Goal: Information Seeking & Learning: Compare options

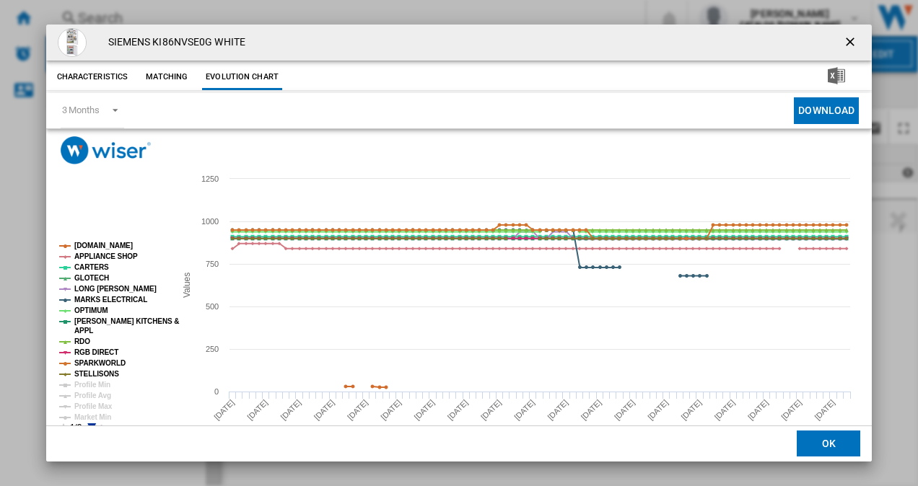
click at [843, 42] on ng-md-icon "getI18NText('BUTTONS.CLOSE_DIALOG')" at bounding box center [851, 43] width 17 height 17
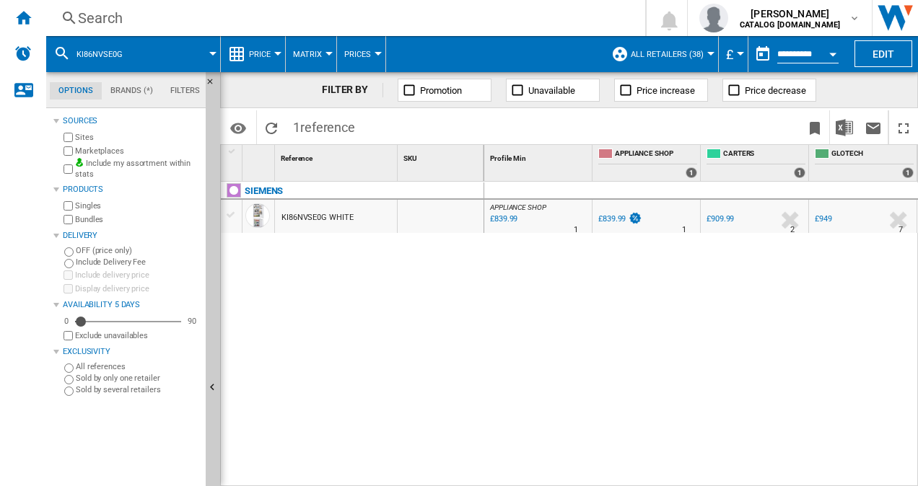
click at [120, 19] on div "Search" at bounding box center [343, 18] width 530 height 20
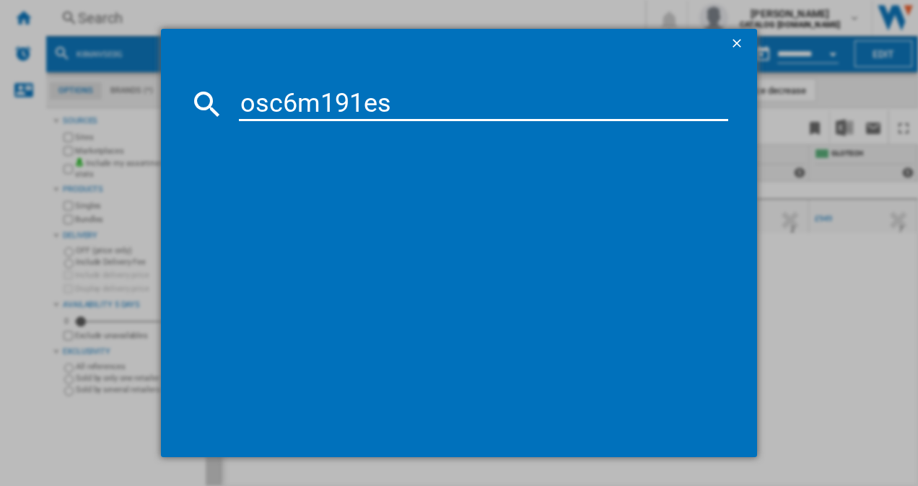
type input "osc6m191es"
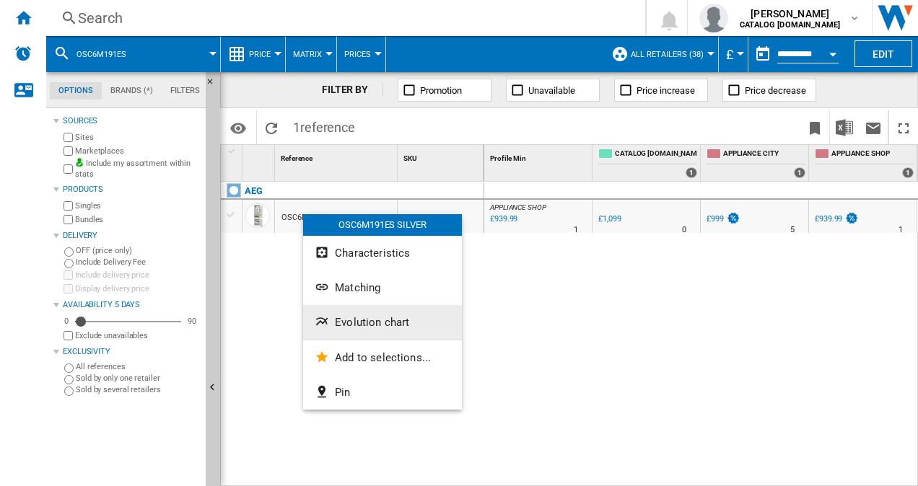
click at [370, 325] on span "Evolution chart" at bounding box center [372, 322] width 74 height 13
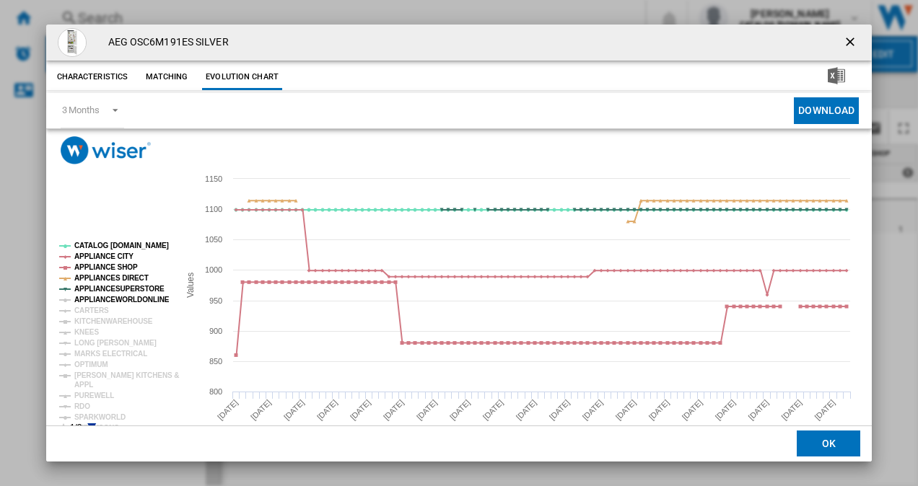
click at [105, 304] on tspan "APPLIANCEWORLDONLINE" at bounding box center [121, 300] width 95 height 8
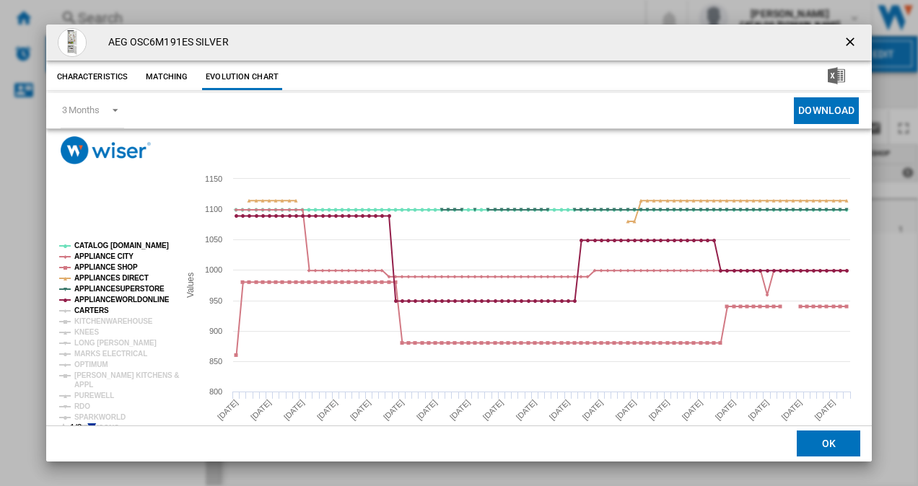
click at [97, 311] on tspan "CARTERS" at bounding box center [91, 311] width 35 height 8
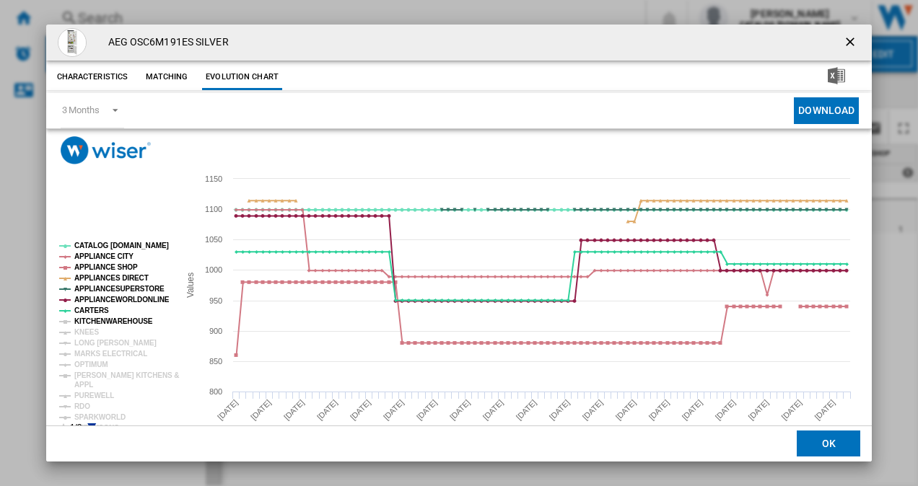
click at [93, 320] on tspan "KITCHENWAREHOUSE" at bounding box center [113, 322] width 79 height 8
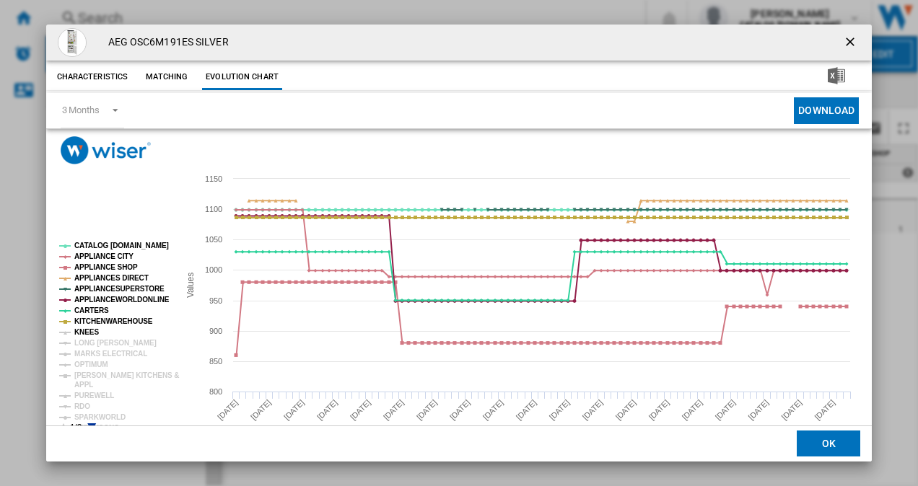
click at [87, 332] on tspan "KNEES" at bounding box center [86, 332] width 25 height 8
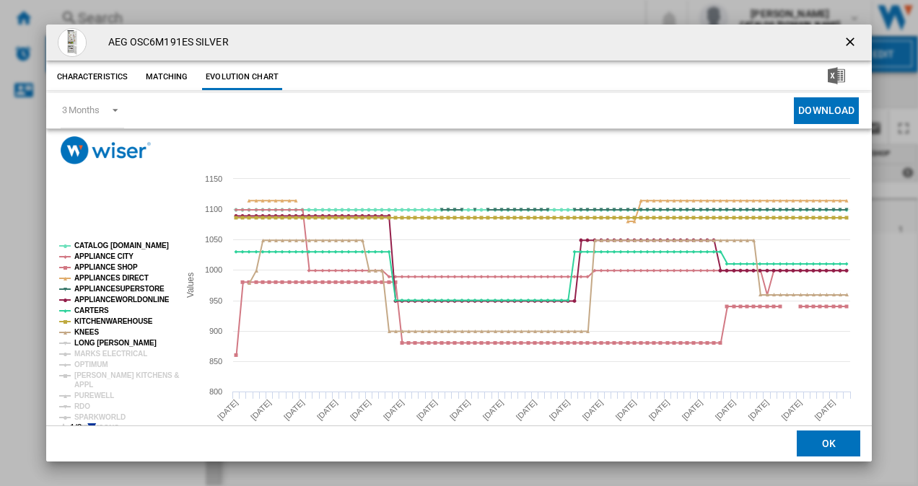
click at [88, 339] on tspan "LONG [PERSON_NAME]" at bounding box center [115, 343] width 82 height 8
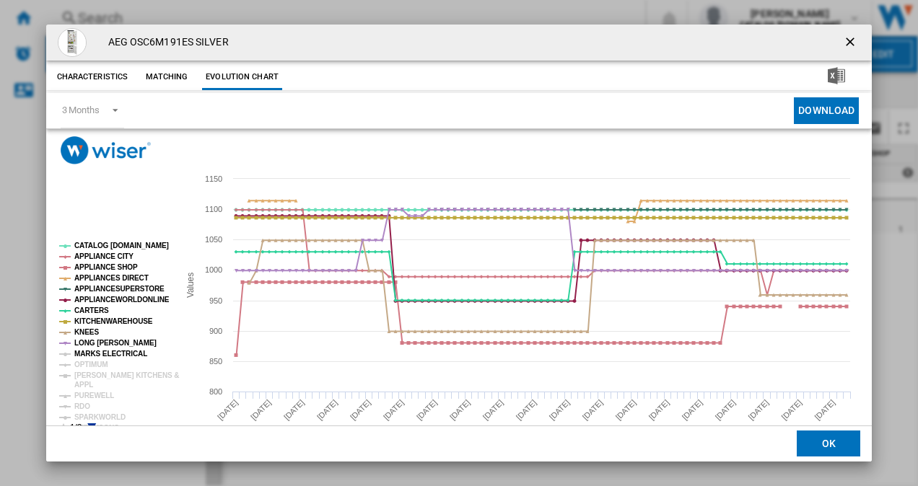
click at [90, 354] on tspan "MARKS ELECTRICAL" at bounding box center [110, 354] width 73 height 8
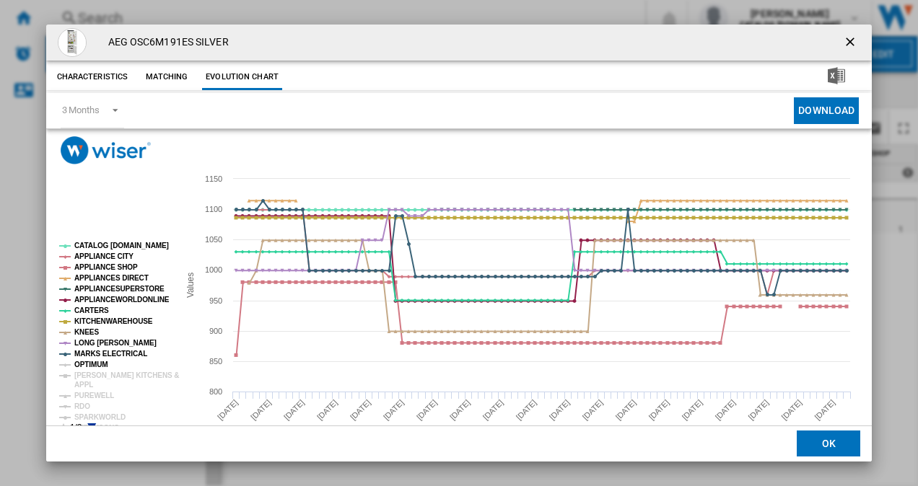
click at [92, 364] on tspan "OPTIMUM" at bounding box center [91, 365] width 34 height 8
click at [92, 375] on tspan "[PERSON_NAME] KITCHENS &" at bounding box center [126, 376] width 105 height 8
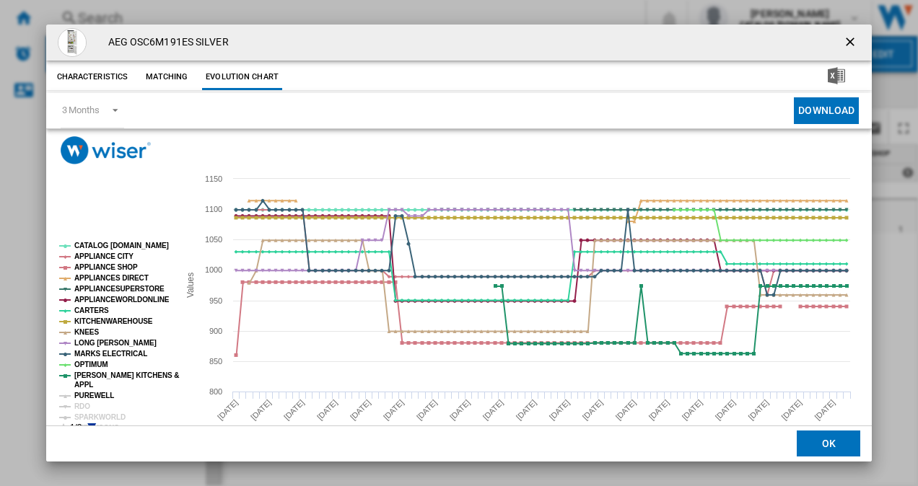
click at [92, 392] on tspan "PUREWELL" at bounding box center [94, 396] width 40 height 8
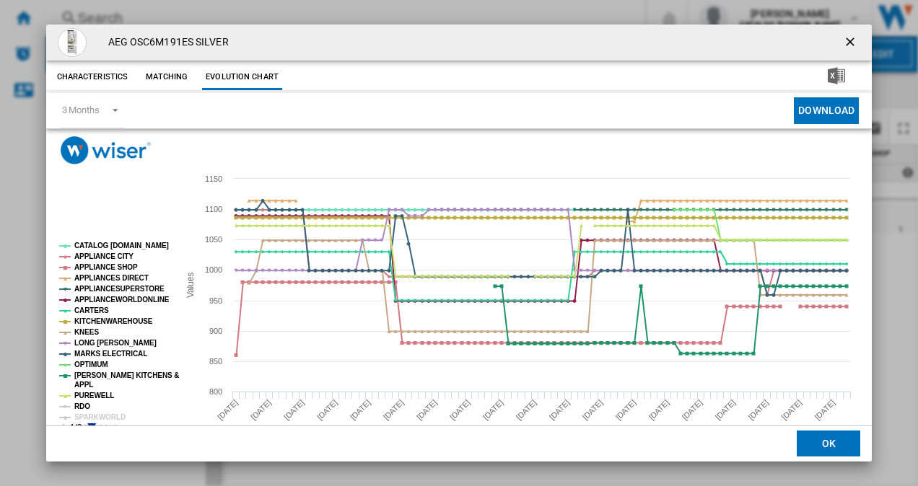
click at [78, 407] on tspan "RDO" at bounding box center [82, 407] width 16 height 8
click at [95, 414] on tspan "SPARKWORLD" at bounding box center [99, 418] width 51 height 8
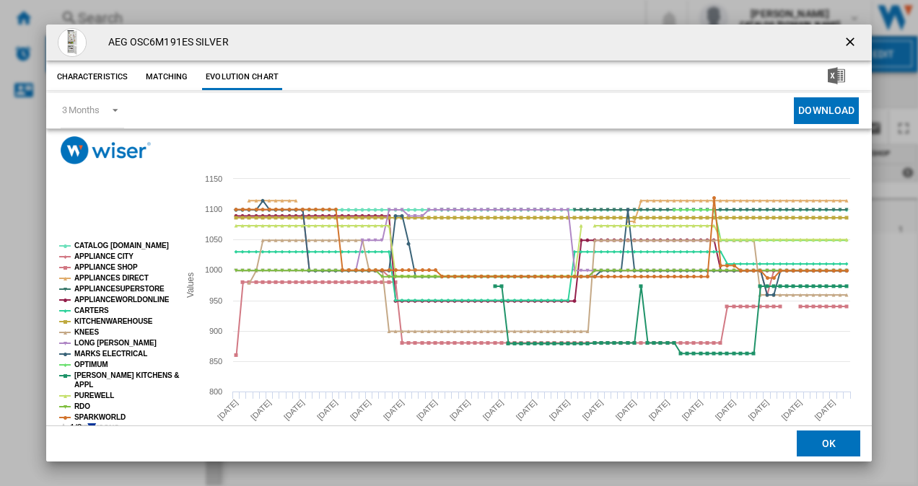
scroll to position [27, 0]
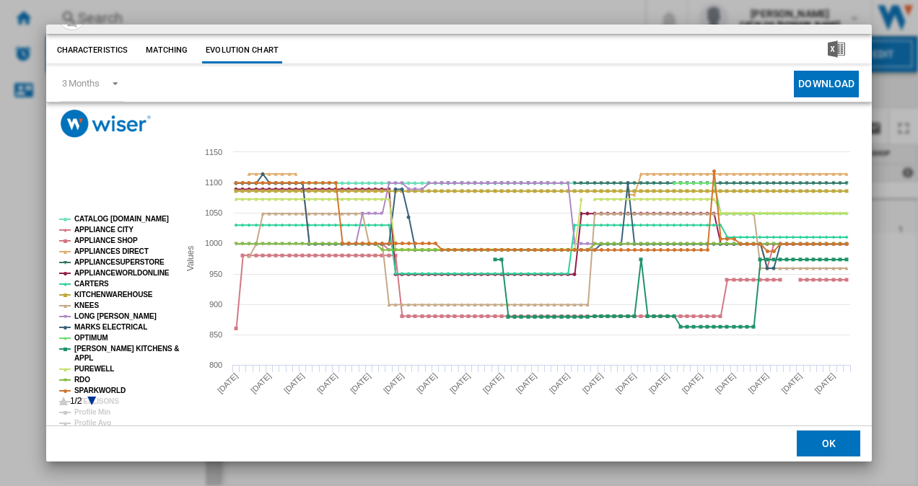
click at [92, 398] on icon "Product popup" at bounding box center [91, 401] width 9 height 9
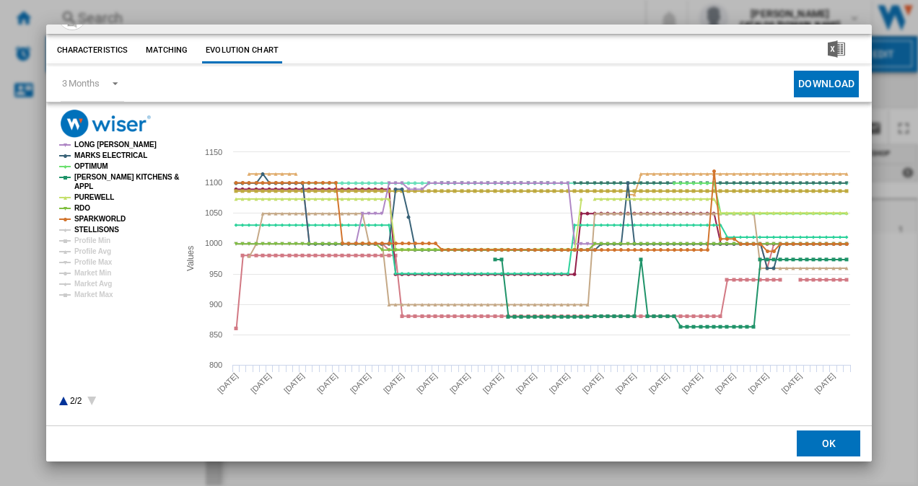
click at [88, 228] on tspan "STELLISONS" at bounding box center [96, 230] width 45 height 8
click at [98, 271] on tspan "Market Min" at bounding box center [92, 273] width 37 height 8
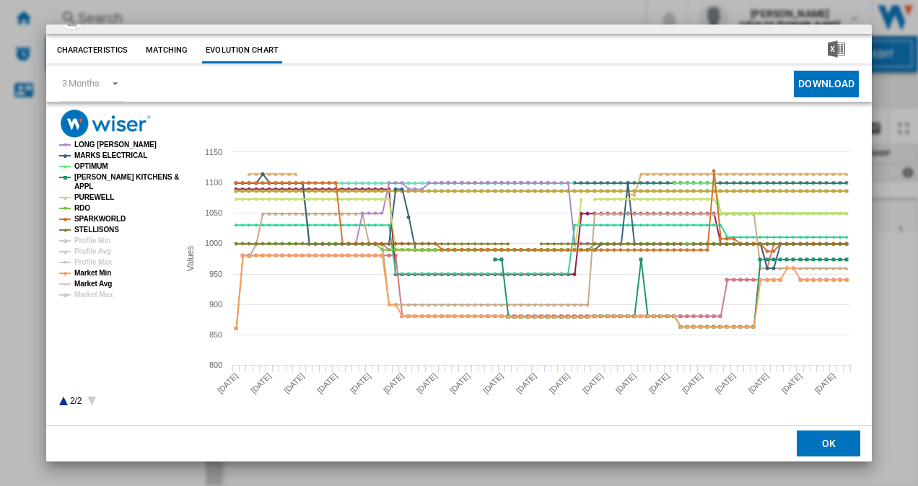
click at [100, 281] on tspan "Market Avg" at bounding box center [93, 284] width 38 height 8
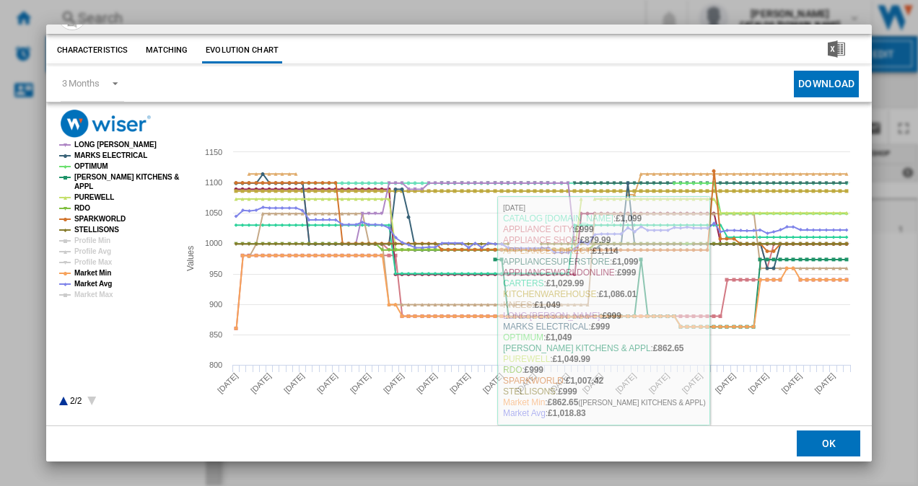
click at [831, 445] on button "OK" at bounding box center [829, 445] width 64 height 26
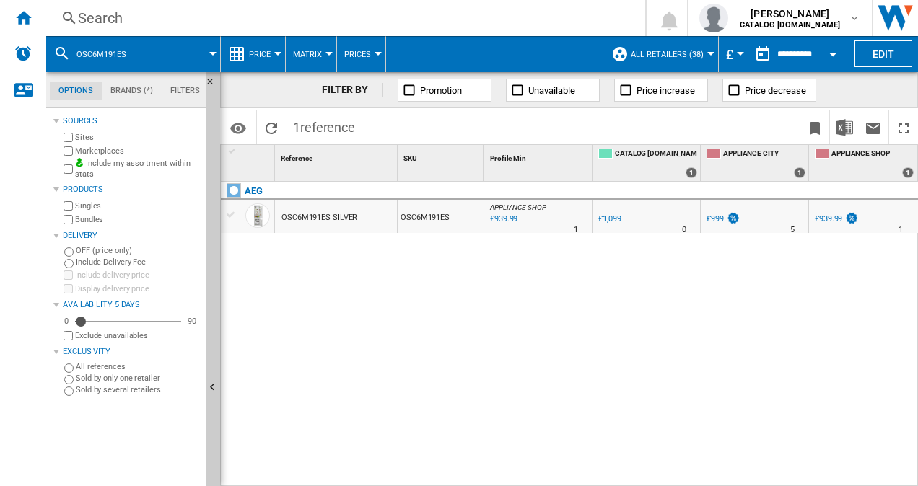
click at [211, 22] on div "Search" at bounding box center [343, 18] width 530 height 20
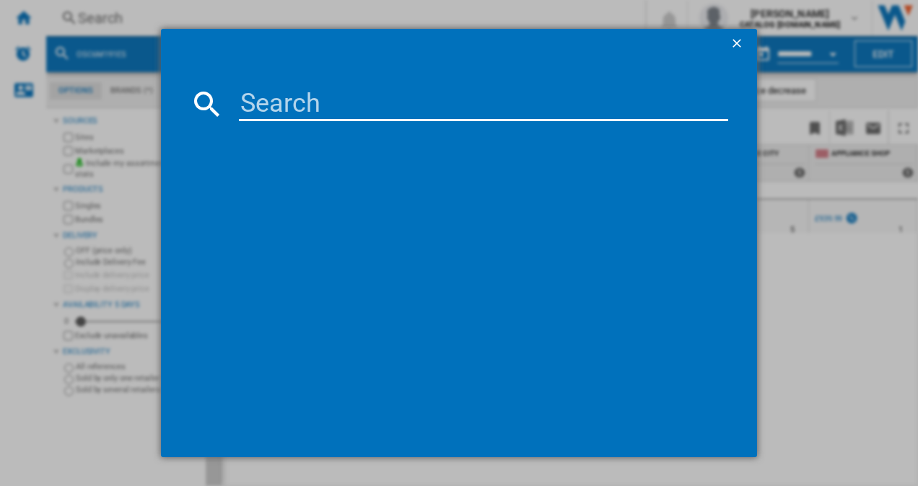
click at [253, 104] on input at bounding box center [484, 104] width 490 height 35
paste input "KIN96NSE0G"
type input "KIN96NSE0G"
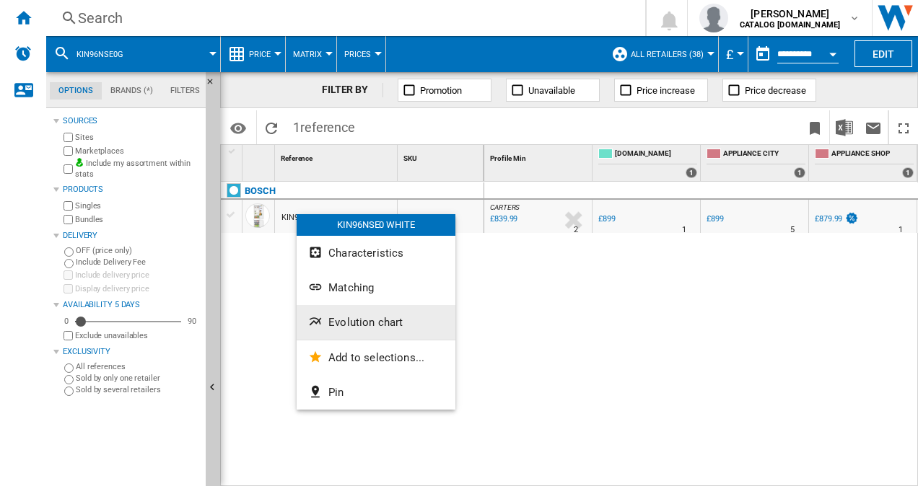
click at [363, 325] on span "Evolution chart" at bounding box center [365, 322] width 74 height 13
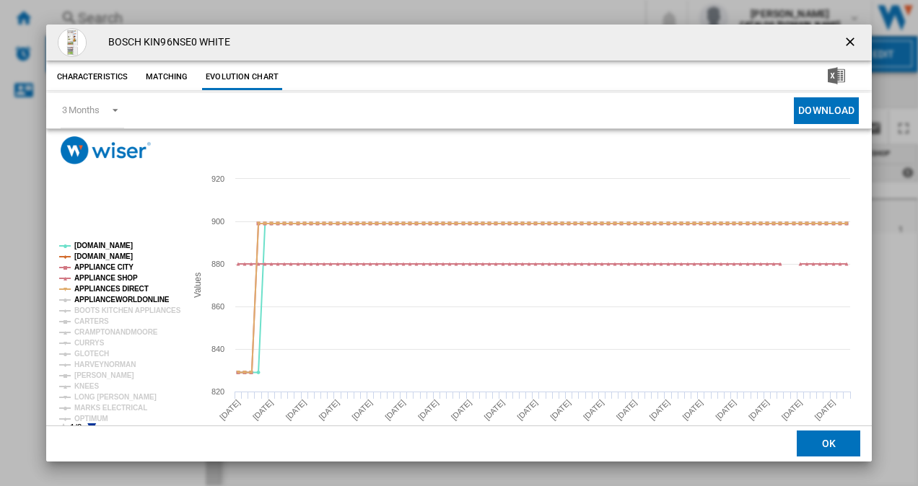
click at [98, 300] on tspan "APPLIANCEWORLDONLINE" at bounding box center [121, 300] width 95 height 8
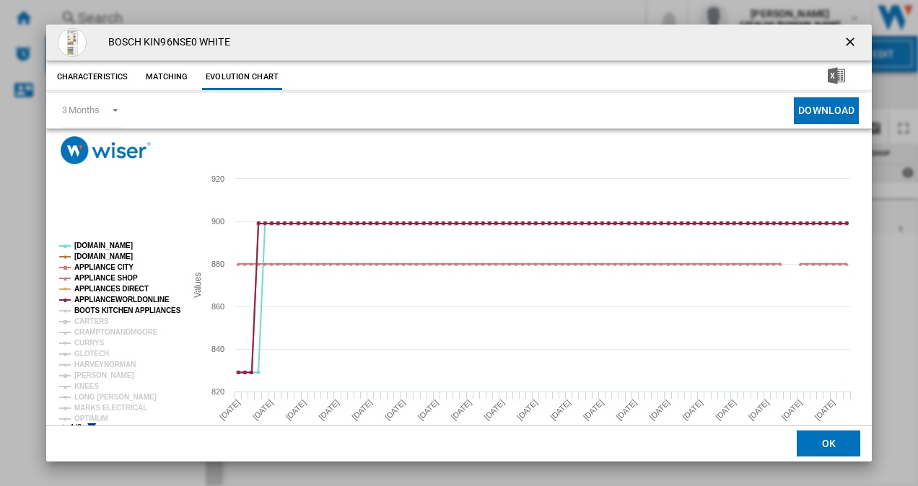
click at [92, 307] on tspan "BOOTS KITCHEN APPLIANCES" at bounding box center [127, 311] width 107 height 8
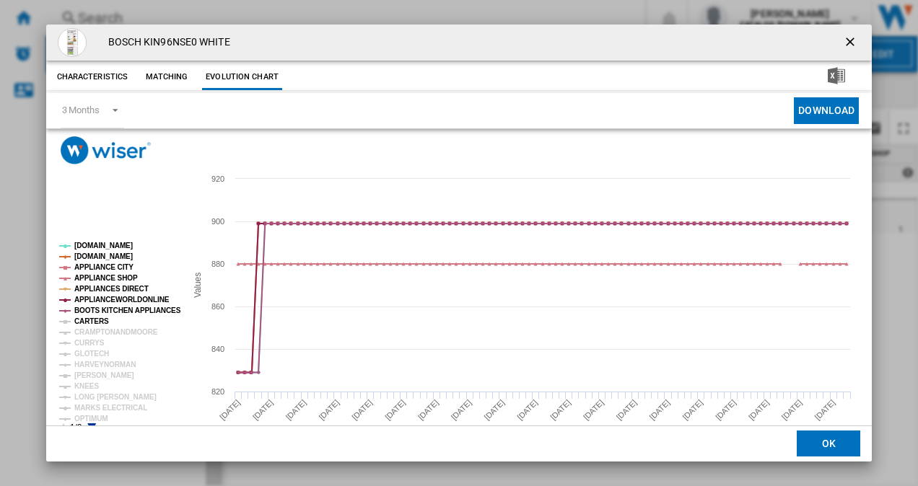
click at [92, 318] on tspan "CARTERS" at bounding box center [91, 322] width 35 height 8
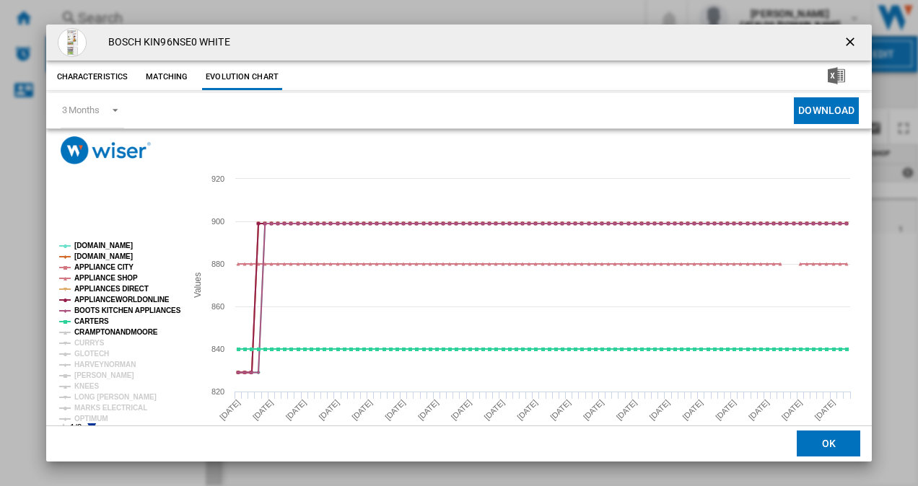
click at [100, 329] on tspan "CRAMPTONANDMOORE" at bounding box center [116, 332] width 84 height 8
click at [90, 341] on tspan "CURRYS" at bounding box center [89, 343] width 30 height 8
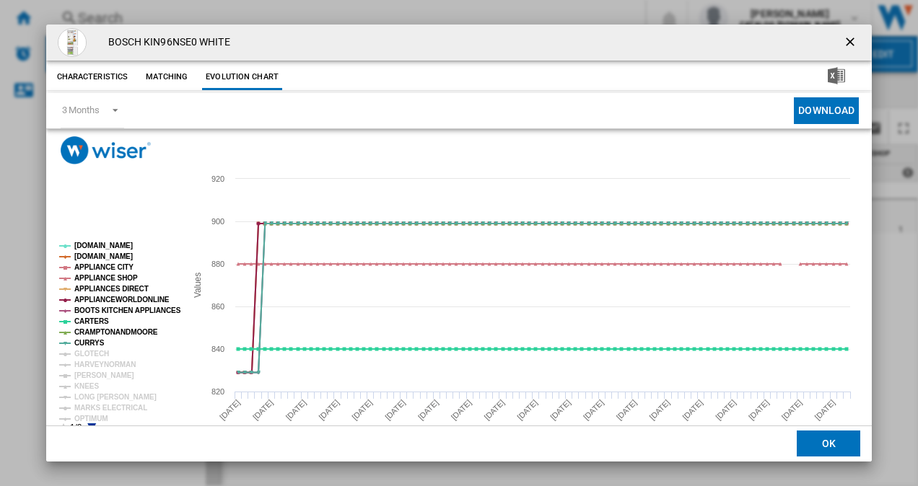
click at [91, 347] on tspan "CURRYS" at bounding box center [89, 343] width 30 height 8
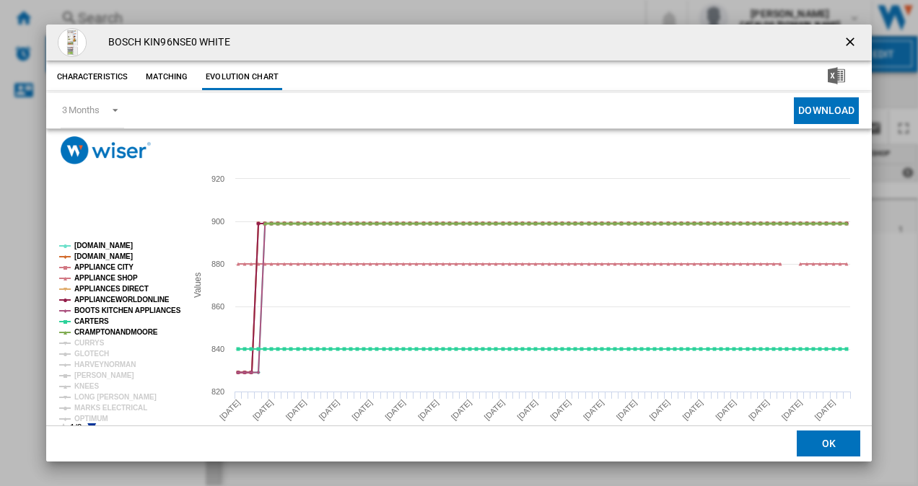
click at [80, 336] on tspan "CRAMPTONANDMOORE" at bounding box center [116, 332] width 84 height 8
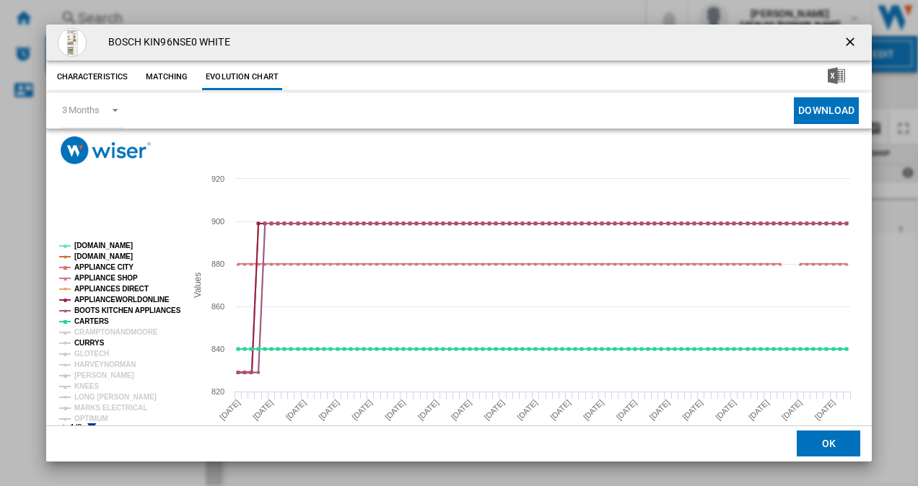
click at [84, 342] on tspan "CURRYS" at bounding box center [89, 343] width 30 height 8
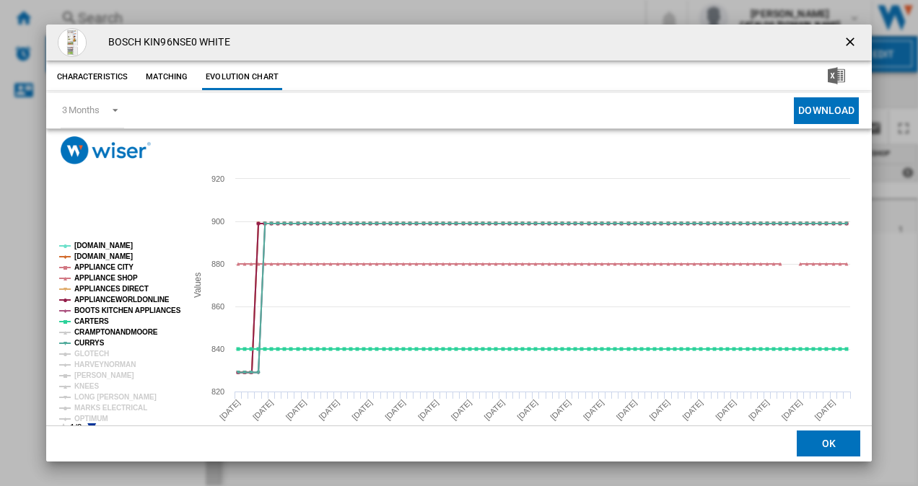
click at [99, 334] on tspan "CRAMPTONANDMOORE" at bounding box center [116, 332] width 84 height 8
click at [94, 351] on tspan "GLOTECH" at bounding box center [91, 354] width 35 height 8
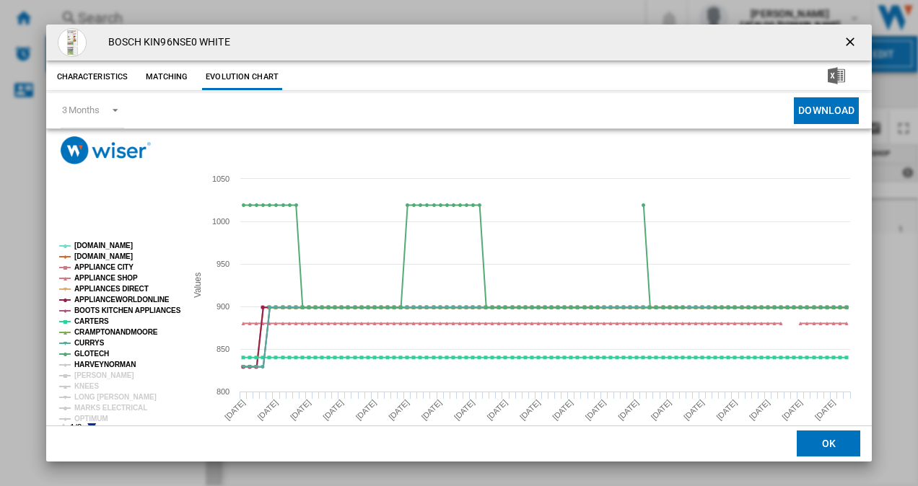
click at [94, 364] on tspan "HARVEYNORMAN" at bounding box center [104, 365] width 61 height 8
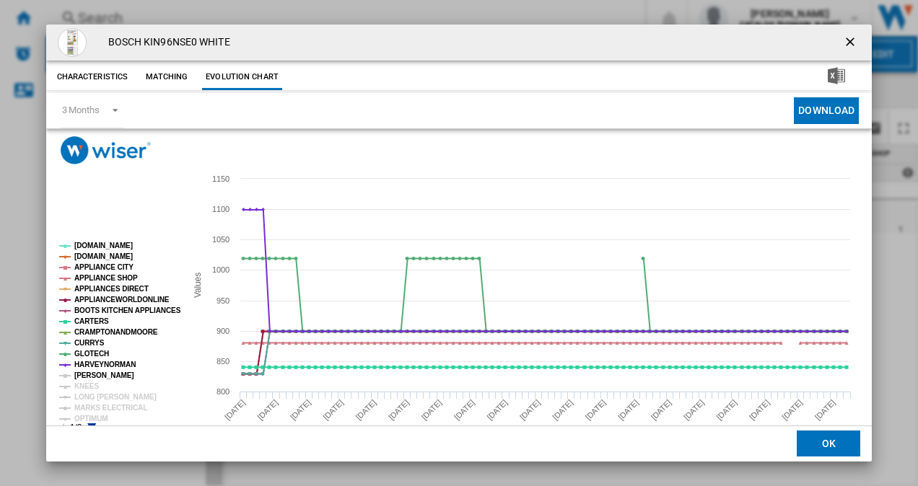
click at [89, 374] on tspan "[PERSON_NAME]" at bounding box center [104, 376] width 60 height 8
click at [85, 385] on tspan "KNEES" at bounding box center [86, 386] width 25 height 8
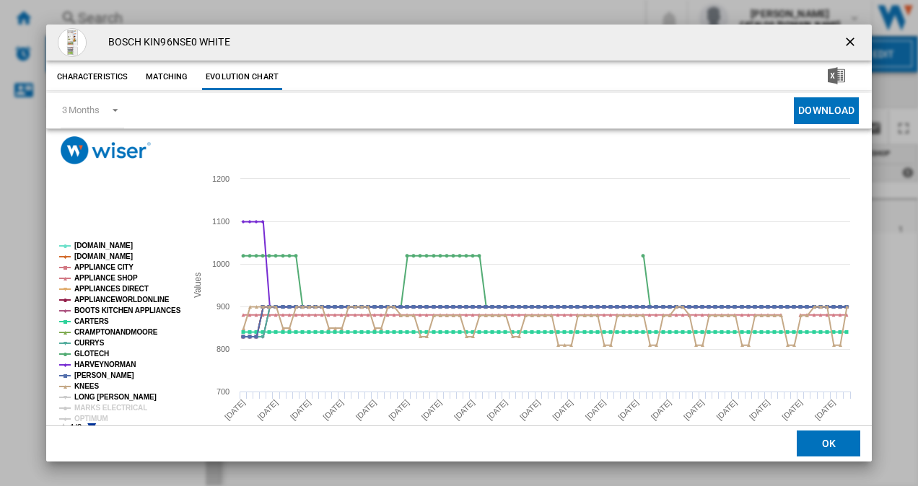
click at [92, 396] on tspan "LONG [PERSON_NAME]" at bounding box center [115, 397] width 82 height 8
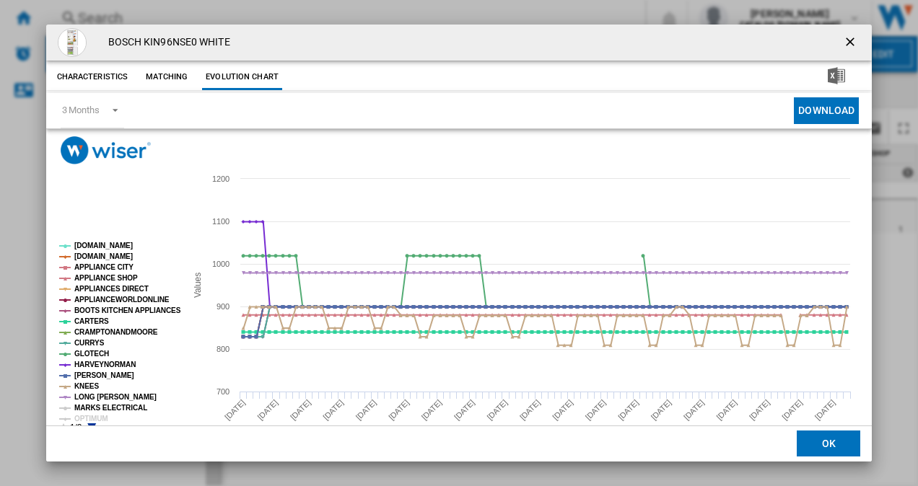
click at [95, 404] on tspan "MARKS ELECTRICAL" at bounding box center [110, 408] width 73 height 8
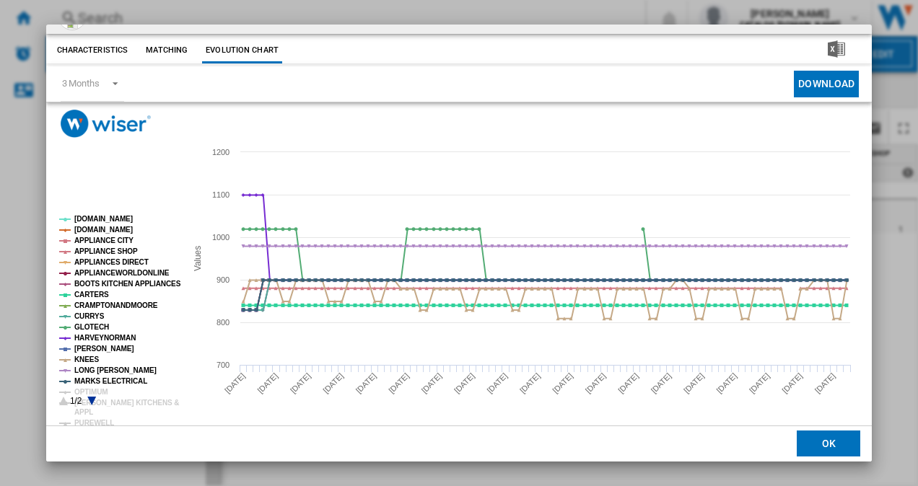
click at [89, 397] on icon "Product popup" at bounding box center [91, 401] width 9 height 9
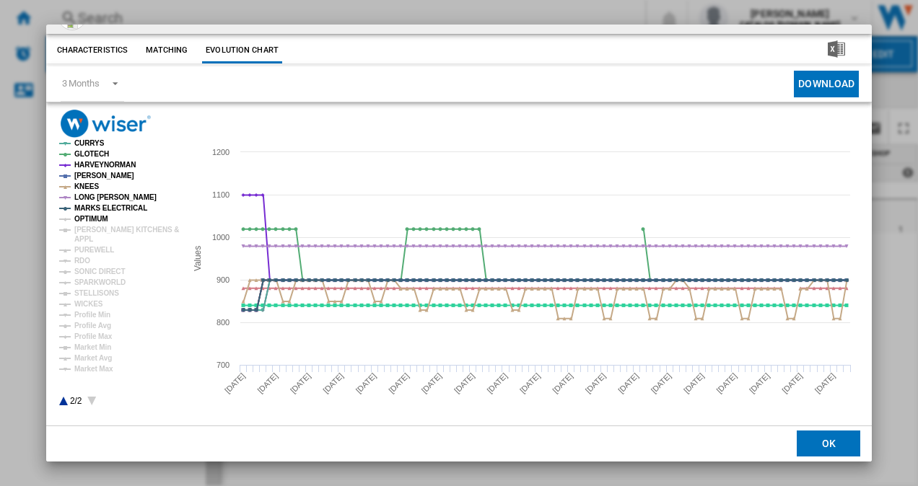
click at [95, 219] on tspan "OPTIMUM" at bounding box center [91, 219] width 34 height 8
click at [101, 231] on tspan "[PERSON_NAME] KITCHENS &" at bounding box center [126, 230] width 105 height 8
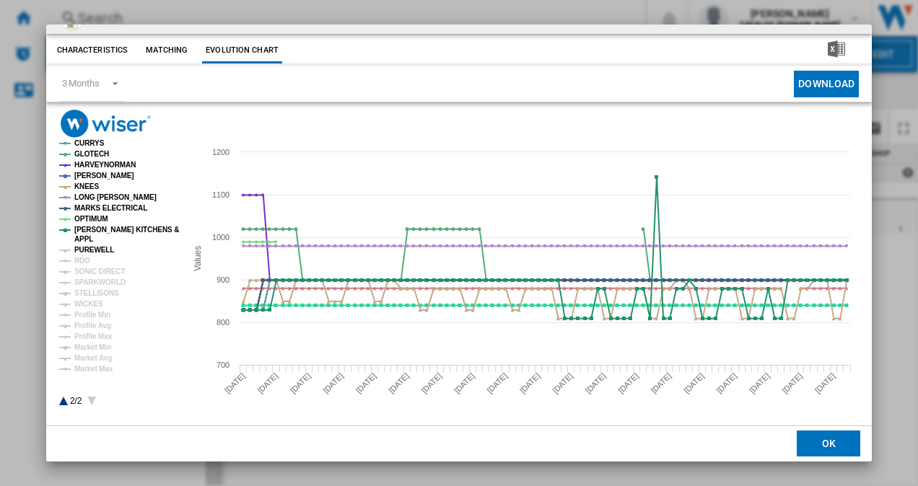
click at [96, 247] on tspan "PUREWELL" at bounding box center [94, 250] width 40 height 8
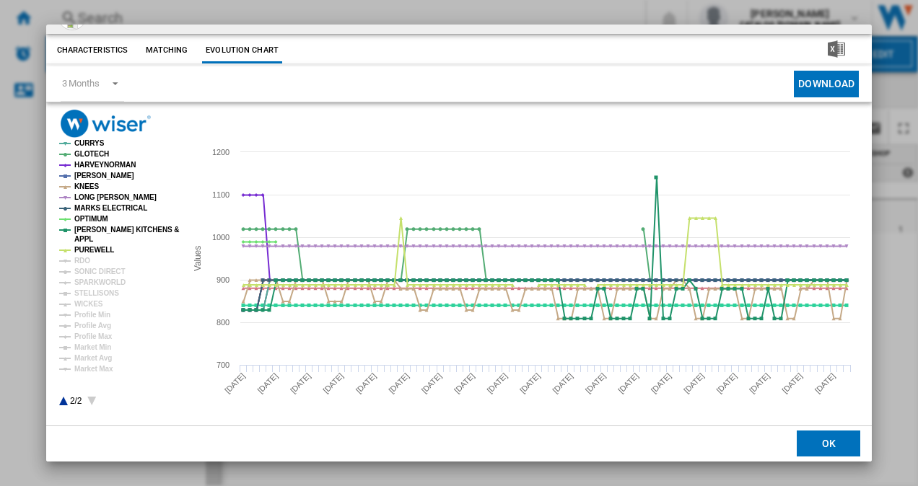
click at [88, 254] on tspan "PUREWELL" at bounding box center [94, 250] width 40 height 8
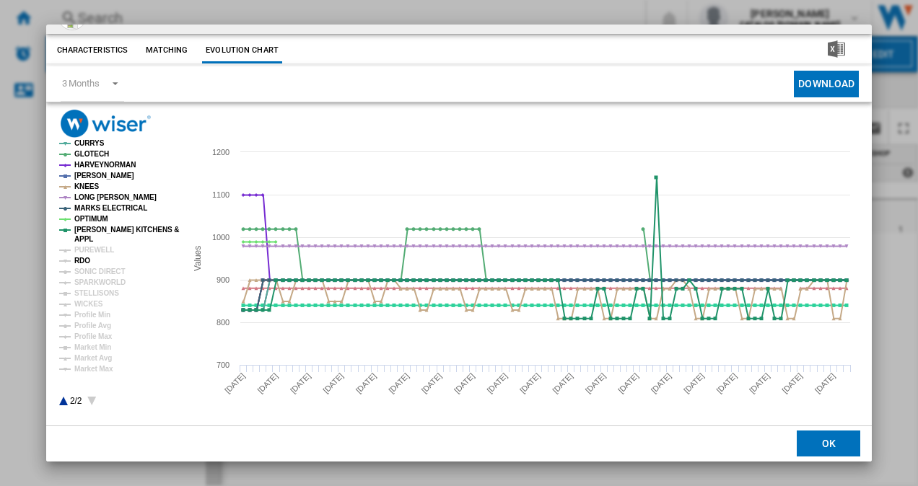
click at [84, 257] on tspan "RDO" at bounding box center [82, 261] width 16 height 8
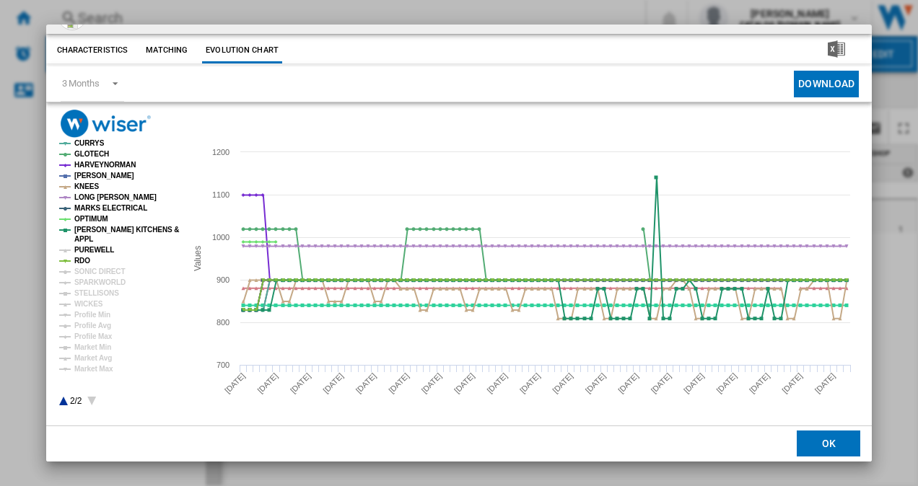
click at [97, 251] on tspan "PUREWELL" at bounding box center [94, 250] width 40 height 8
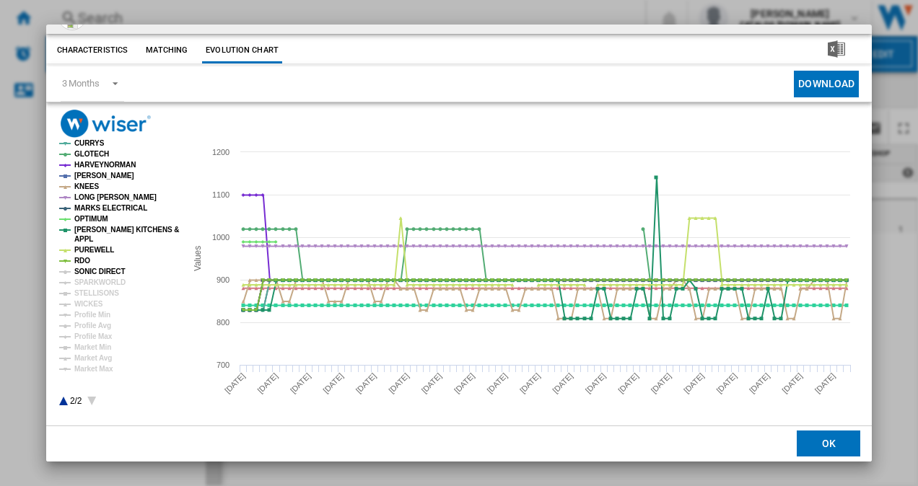
click at [101, 274] on tspan "SONIC DIRECT" at bounding box center [99, 272] width 51 height 8
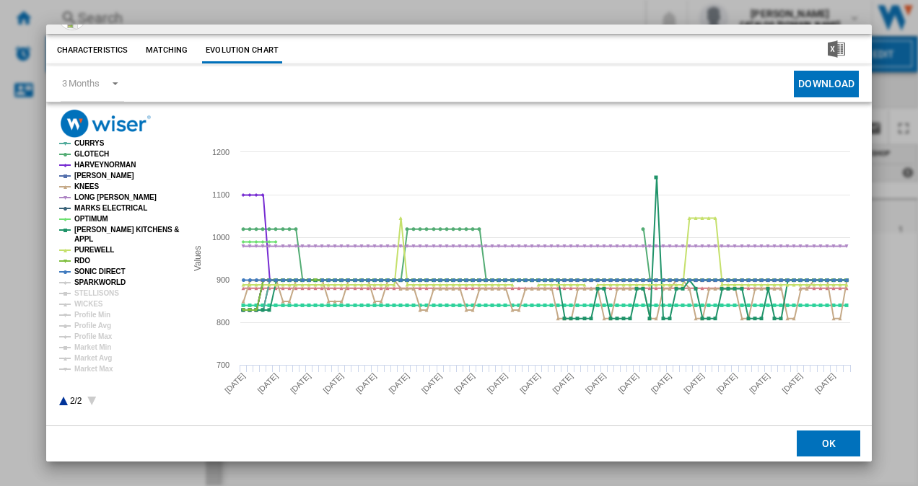
click at [98, 282] on tspan "SPARKWORLD" at bounding box center [99, 283] width 51 height 8
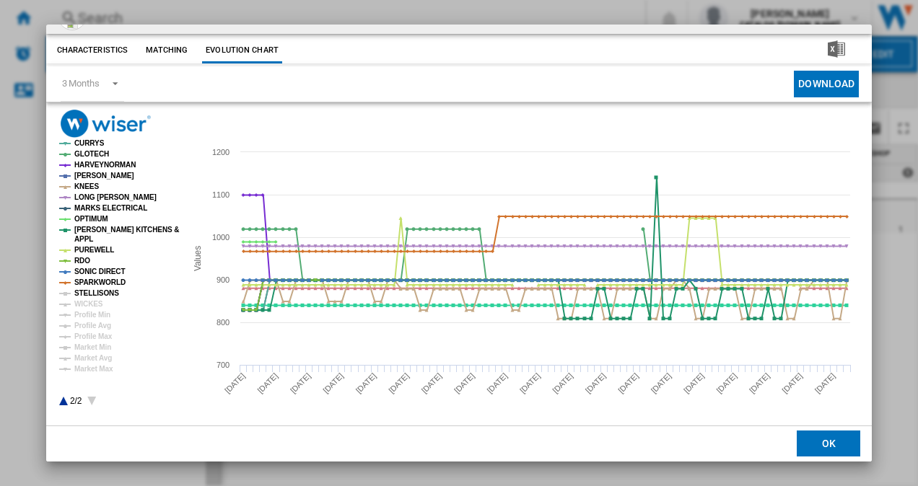
click at [93, 293] on tspan "STELLISONS" at bounding box center [96, 293] width 45 height 8
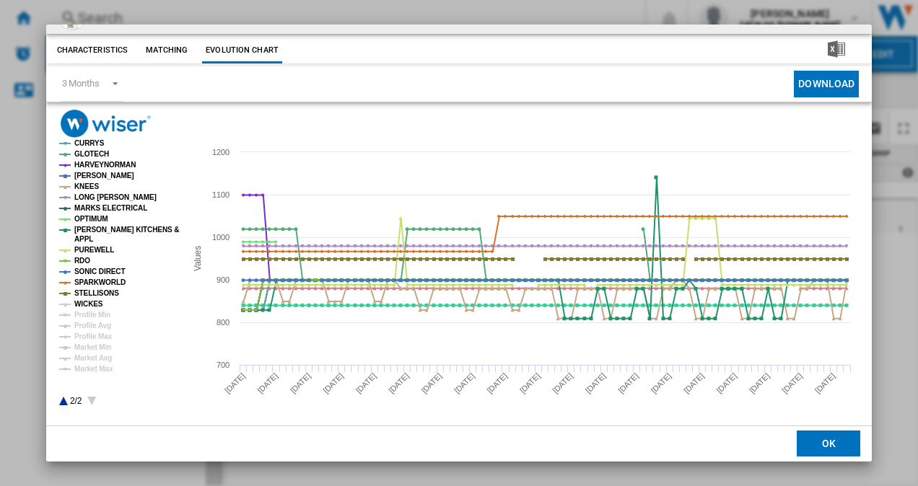
click at [89, 301] on tspan "WICKES" at bounding box center [88, 304] width 29 height 8
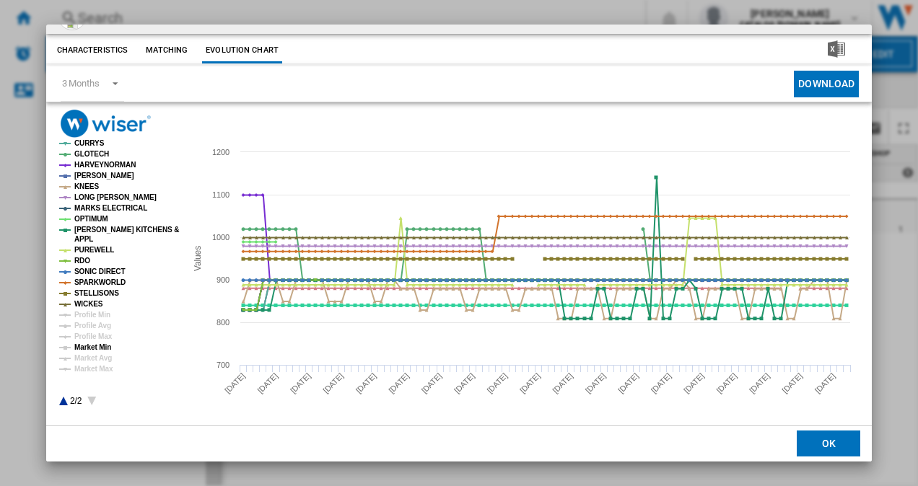
click at [92, 345] on tspan "Market Min" at bounding box center [92, 348] width 37 height 8
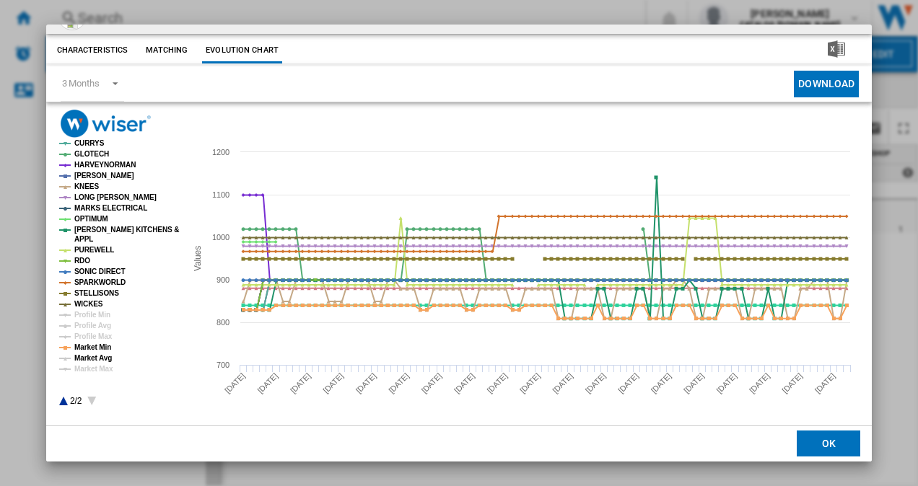
click at [95, 354] on tspan "Market Avg" at bounding box center [93, 358] width 38 height 8
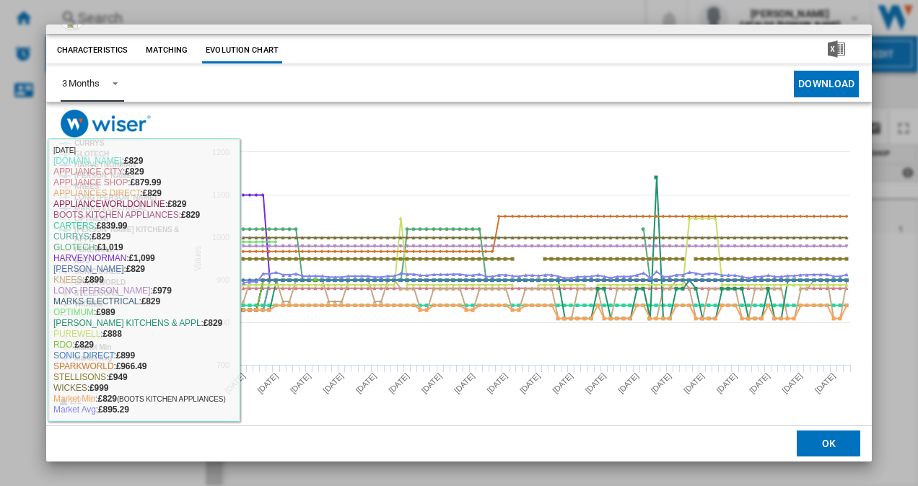
click at [110, 92] on md-select-value "3 Months" at bounding box center [93, 83] width 64 height 35
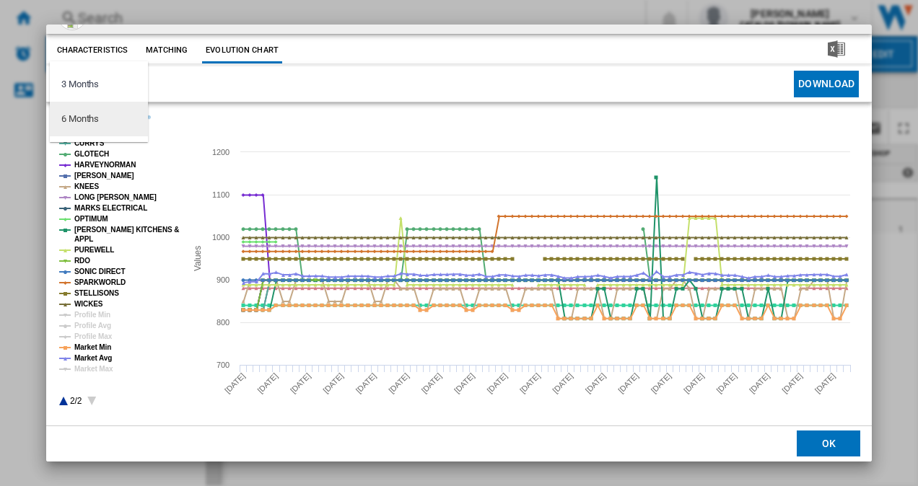
click at [107, 113] on md-option "6 Months" at bounding box center [99, 119] width 98 height 35
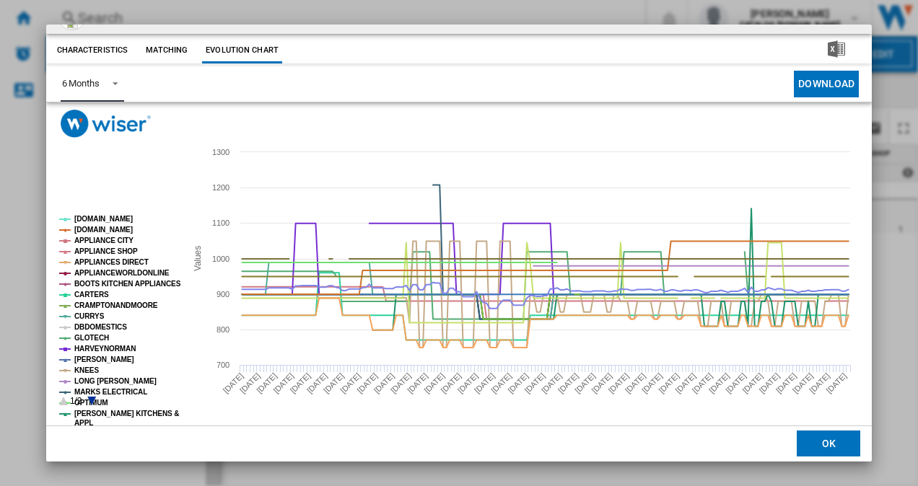
click at [100, 325] on tspan "DBDOMESTICS" at bounding box center [100, 327] width 53 height 8
click at [89, 401] on icon "Product popup" at bounding box center [91, 401] width 9 height 9
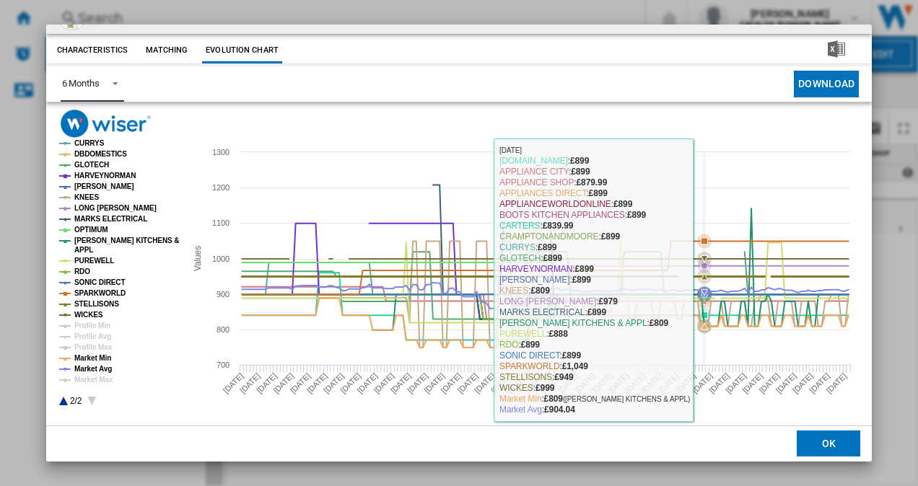
scroll to position [0, 0]
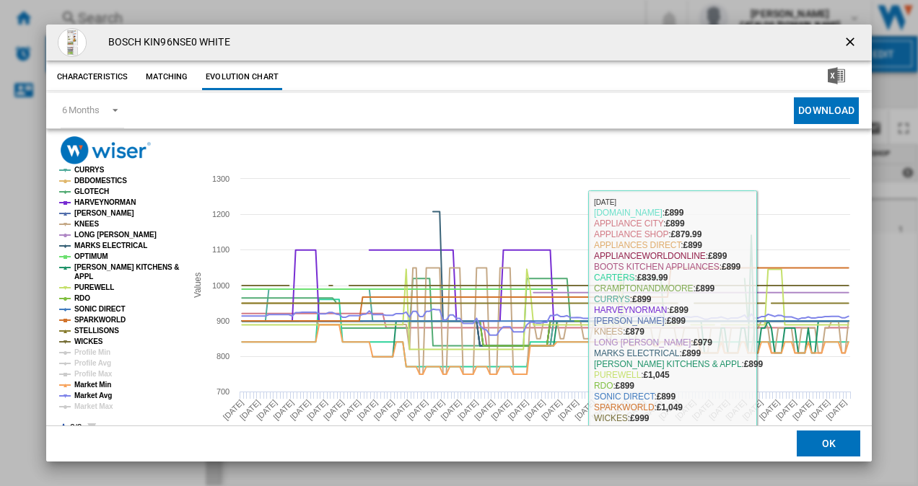
click at [805, 437] on button "OK" at bounding box center [829, 445] width 64 height 26
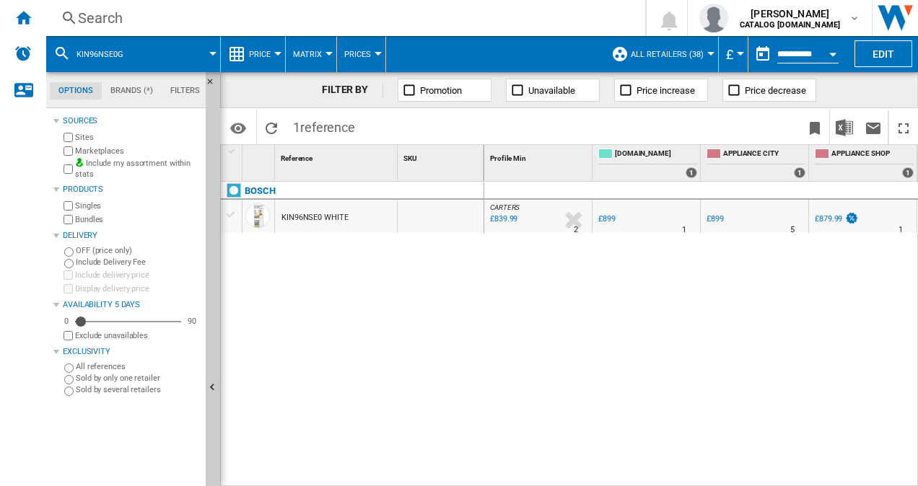
click at [169, 17] on div "Search" at bounding box center [343, 18] width 530 height 20
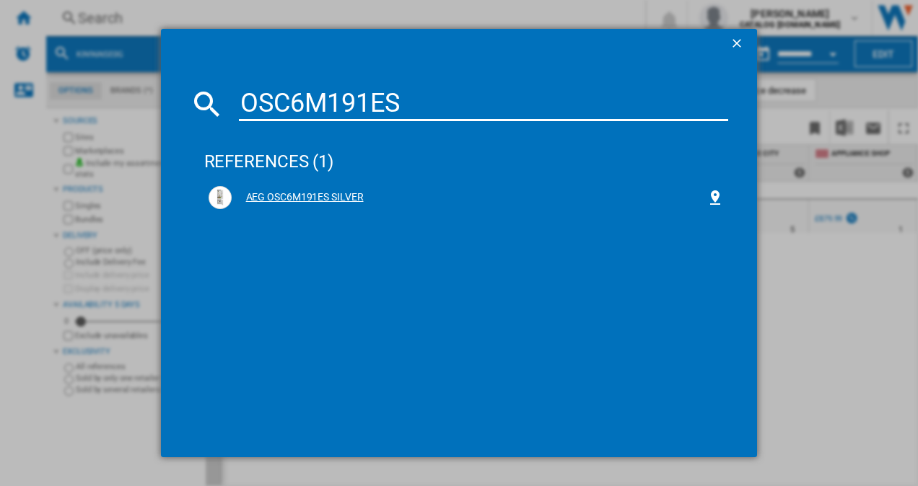
type input "OSC6M191ES"
click at [277, 196] on div "AEG OSC6M191ES SILVER" at bounding box center [470, 198] width 476 height 14
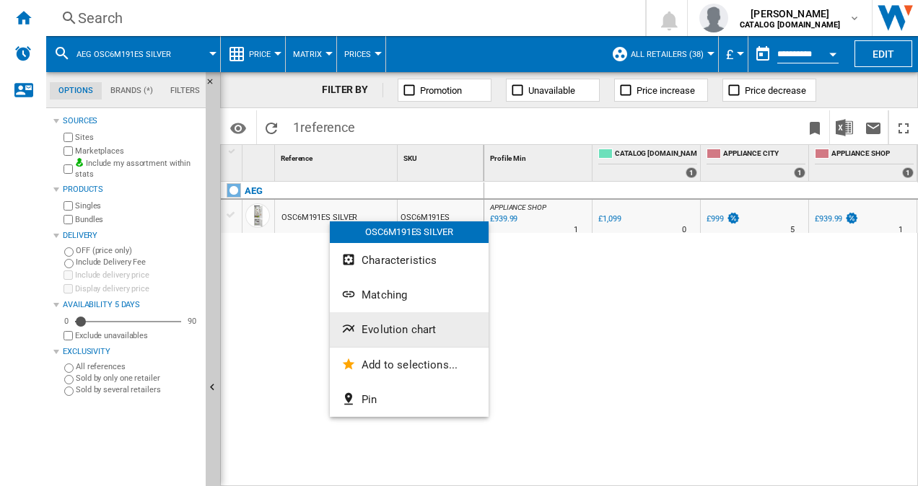
click at [409, 322] on button "Evolution chart" at bounding box center [409, 329] width 159 height 35
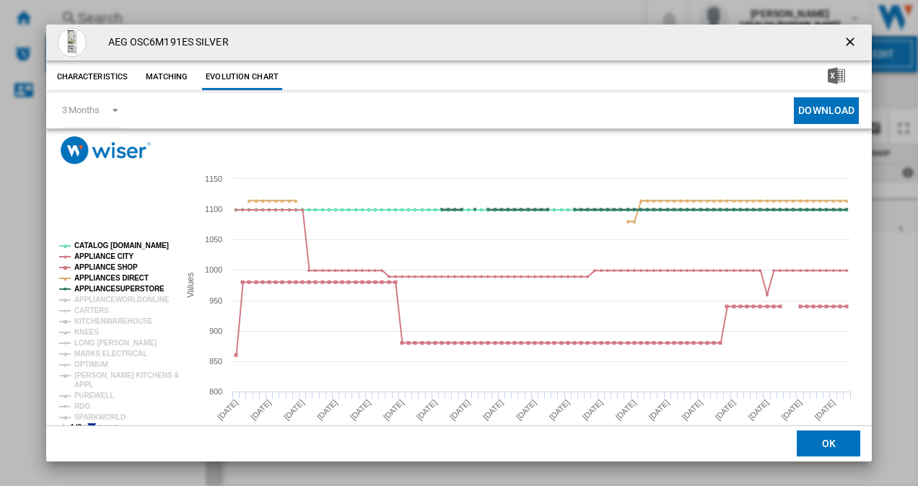
click at [102, 292] on tspan "APPLIANCESUPERSTORE" at bounding box center [119, 289] width 90 height 8
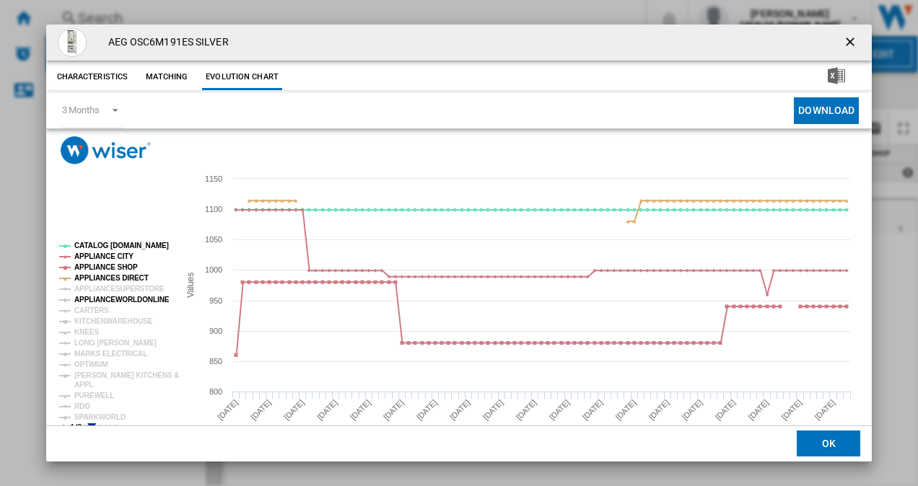
click at [95, 297] on tspan "APPLIANCEWORLDONLINE" at bounding box center [121, 300] width 95 height 8
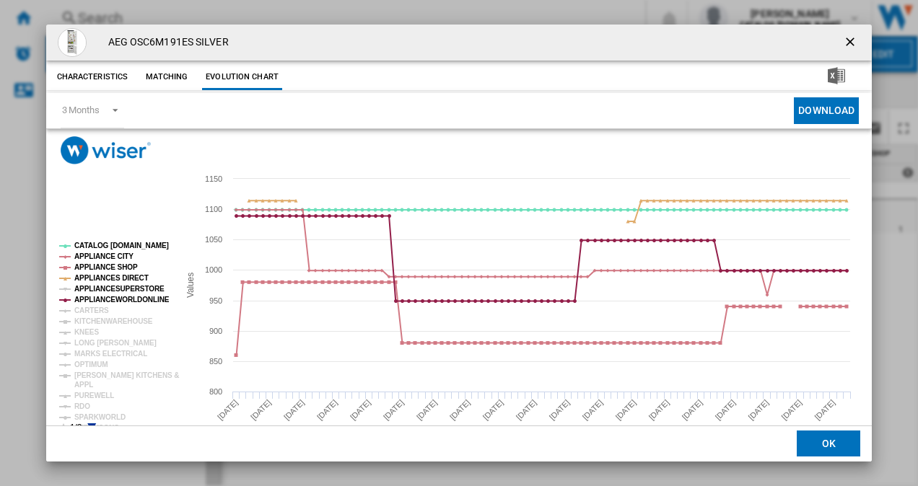
click at [88, 289] on tspan "APPLIANCESUPERSTORE" at bounding box center [119, 289] width 90 height 8
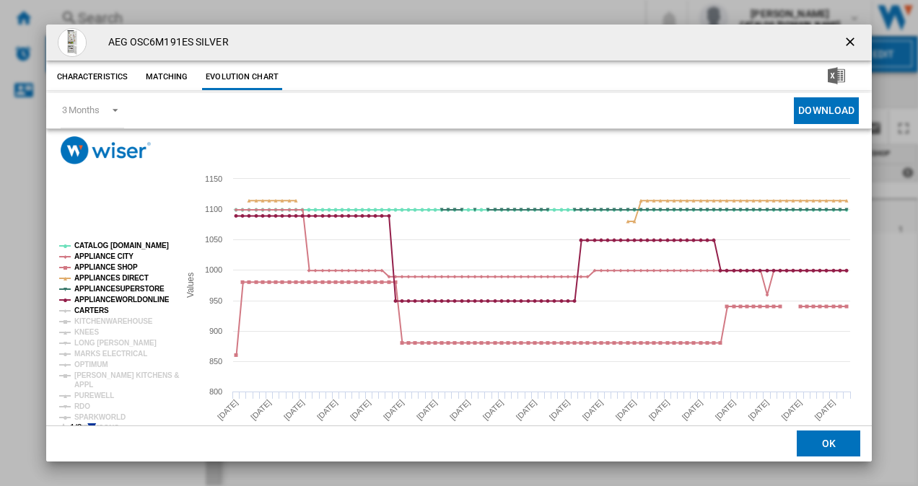
click at [87, 311] on tspan "CARTERS" at bounding box center [91, 311] width 35 height 8
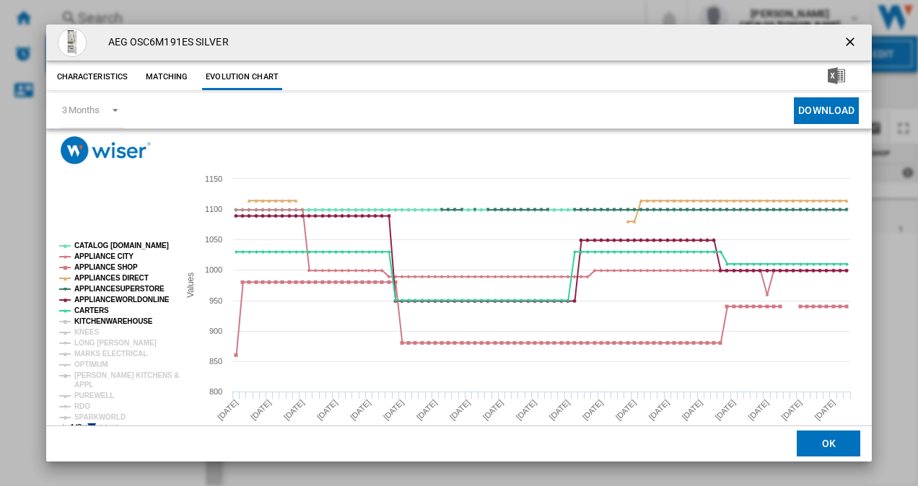
click at [89, 320] on tspan "KITCHENWAREHOUSE" at bounding box center [113, 322] width 79 height 8
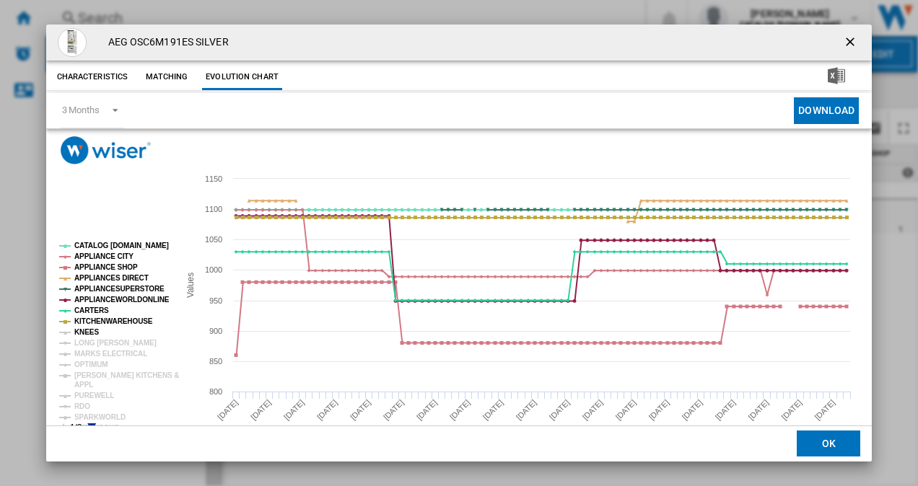
click at [76, 336] on tspan "KNEES" at bounding box center [86, 332] width 25 height 8
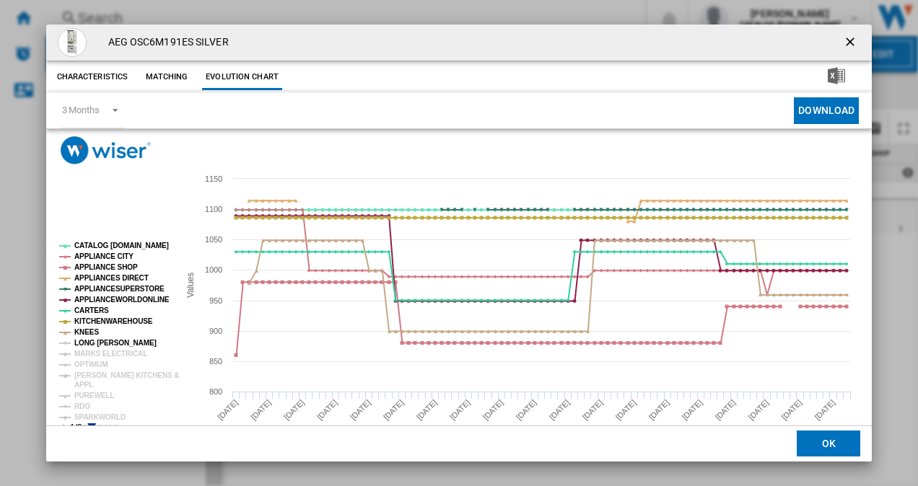
click at [93, 344] on tspan "LONG [PERSON_NAME]" at bounding box center [115, 343] width 82 height 8
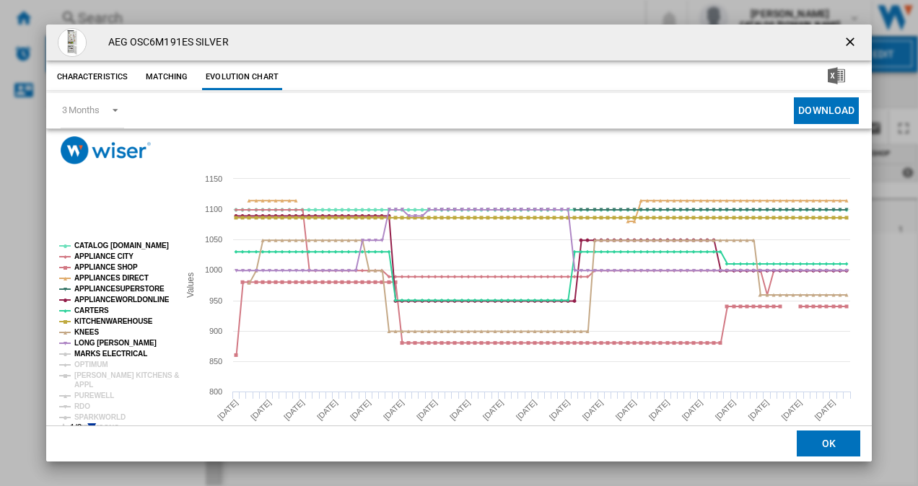
click at [92, 354] on tspan "MARKS ELECTRICAL" at bounding box center [110, 354] width 73 height 8
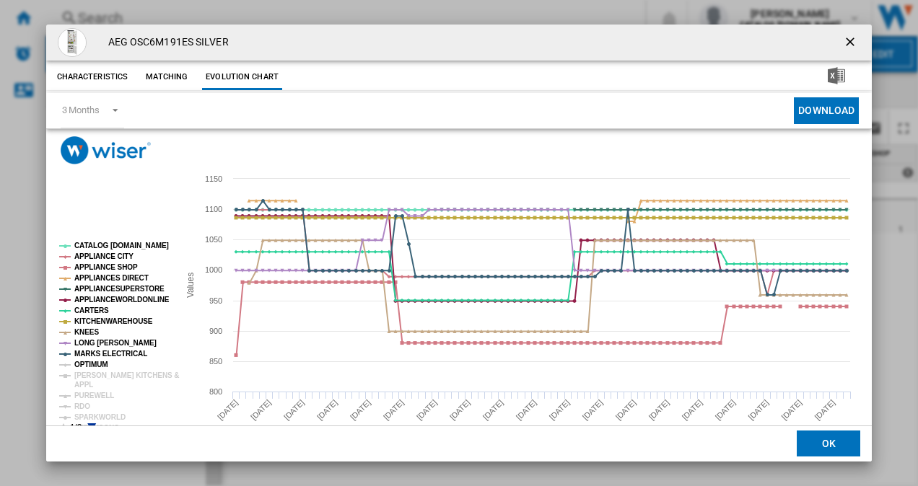
click at [90, 364] on tspan "OPTIMUM" at bounding box center [91, 365] width 34 height 8
click at [90, 381] on tspan "APPL" at bounding box center [83, 385] width 19 height 8
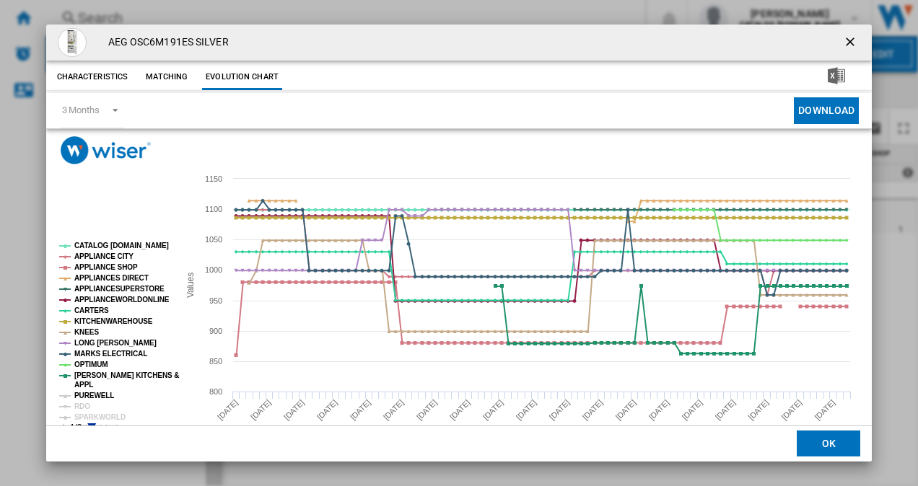
click at [95, 396] on tspan "PUREWELL" at bounding box center [94, 396] width 40 height 8
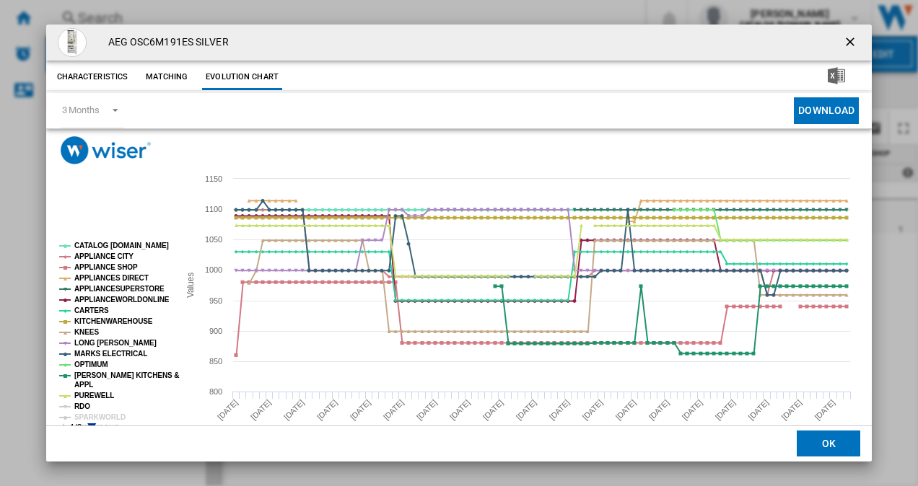
click at [80, 406] on tspan "RDO" at bounding box center [82, 407] width 16 height 8
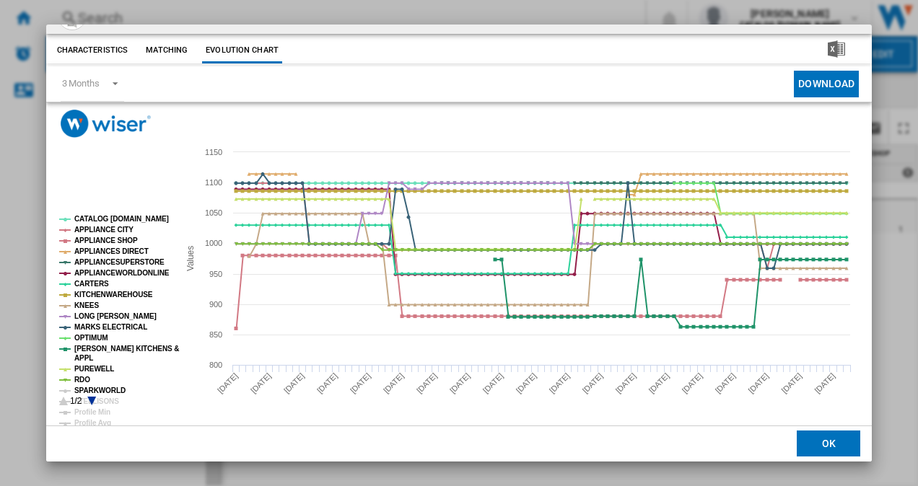
click at [95, 389] on tspan "SPARKWORLD" at bounding box center [99, 391] width 51 height 8
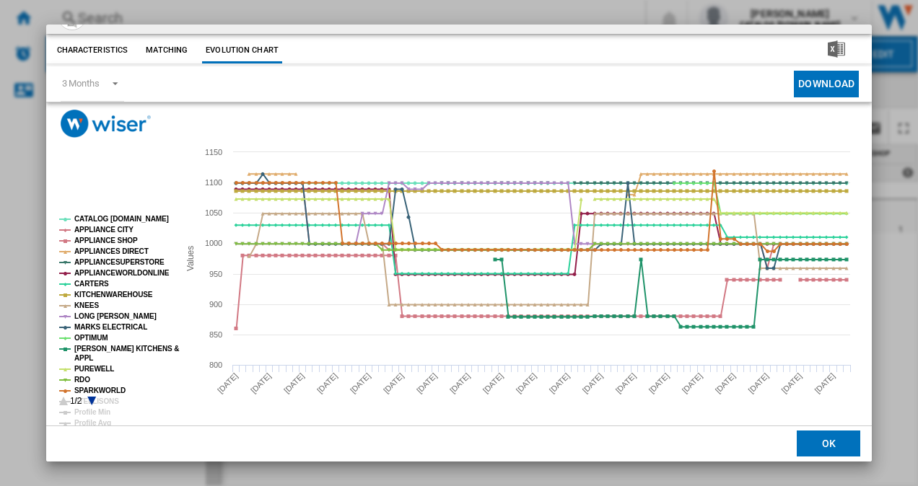
click at [91, 401] on icon "Product popup" at bounding box center [91, 401] width 9 height 9
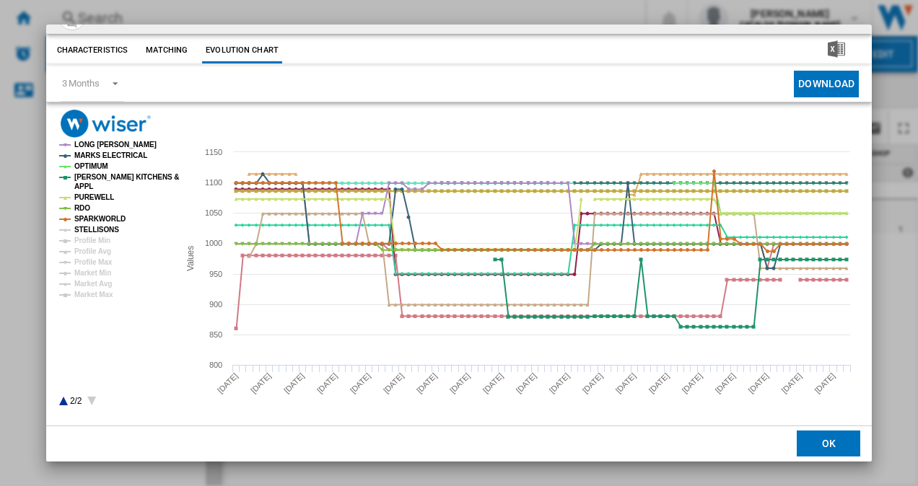
click at [94, 227] on tspan "STELLISONS" at bounding box center [96, 230] width 45 height 8
click at [100, 269] on tspan "Market Min" at bounding box center [92, 273] width 37 height 8
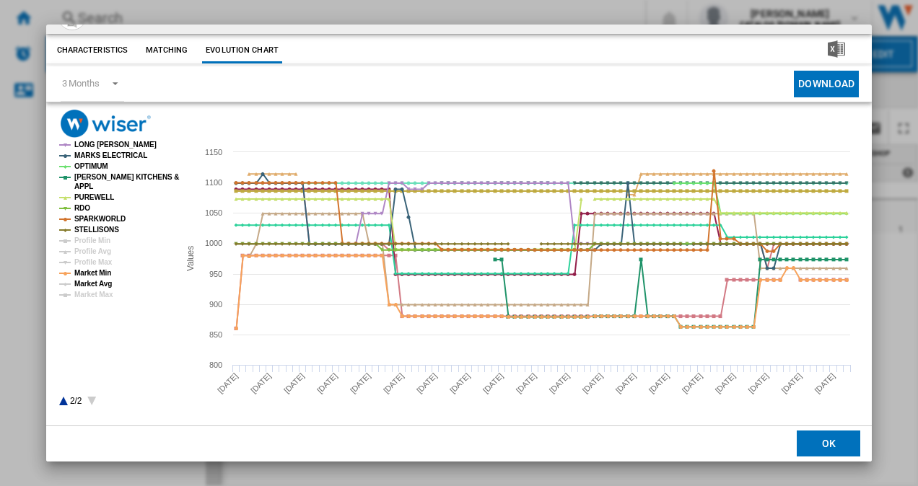
click at [102, 281] on tspan "Market Avg" at bounding box center [93, 284] width 38 height 8
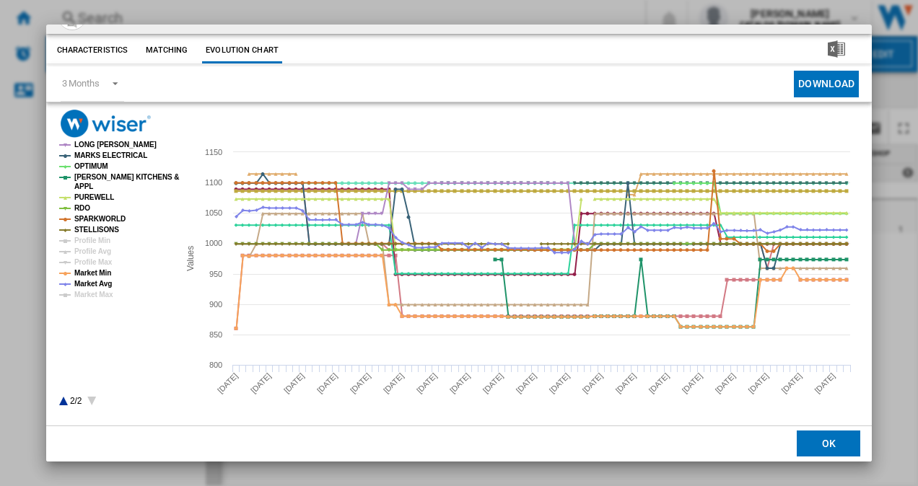
click at [65, 402] on icon "Product popup" at bounding box center [63, 401] width 9 height 9
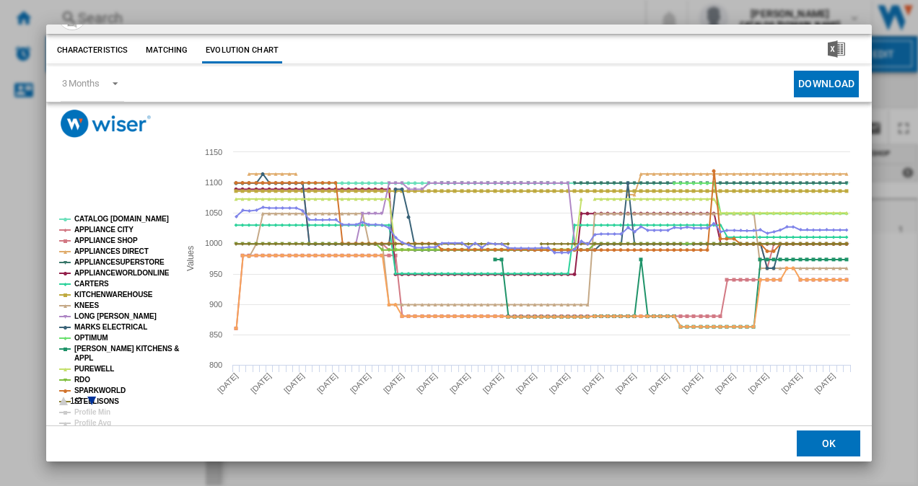
click at [91, 396] on rect "Product popup" at bounding box center [113, 311] width 120 height 202
click at [91, 398] on icon "Product popup" at bounding box center [91, 401] width 9 height 9
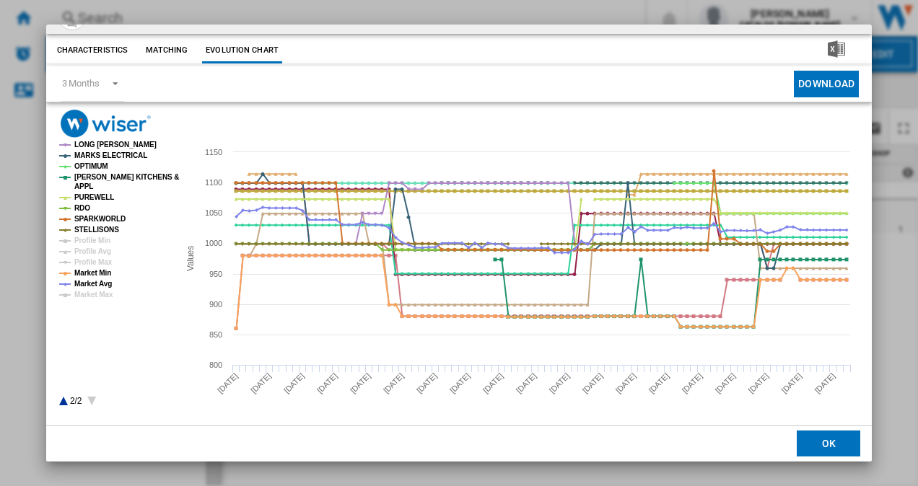
click at [800, 446] on button "OK" at bounding box center [829, 445] width 64 height 26
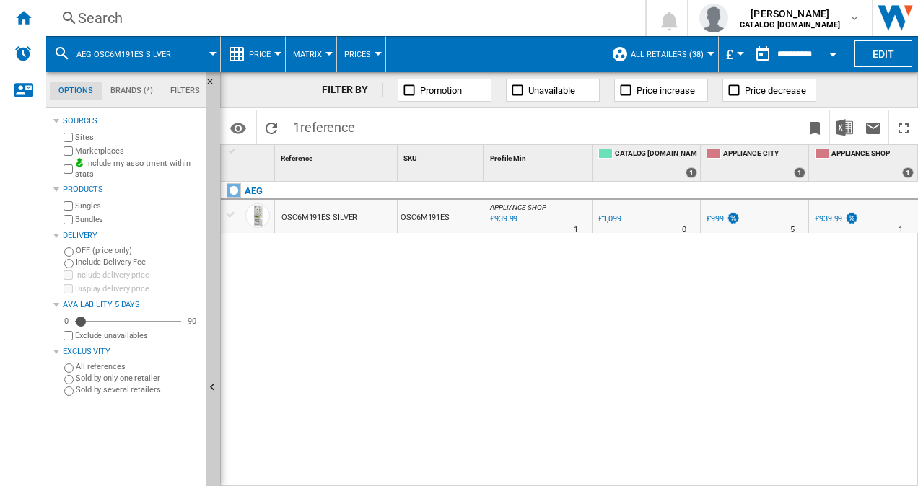
click at [183, 16] on div "Search" at bounding box center [343, 18] width 530 height 20
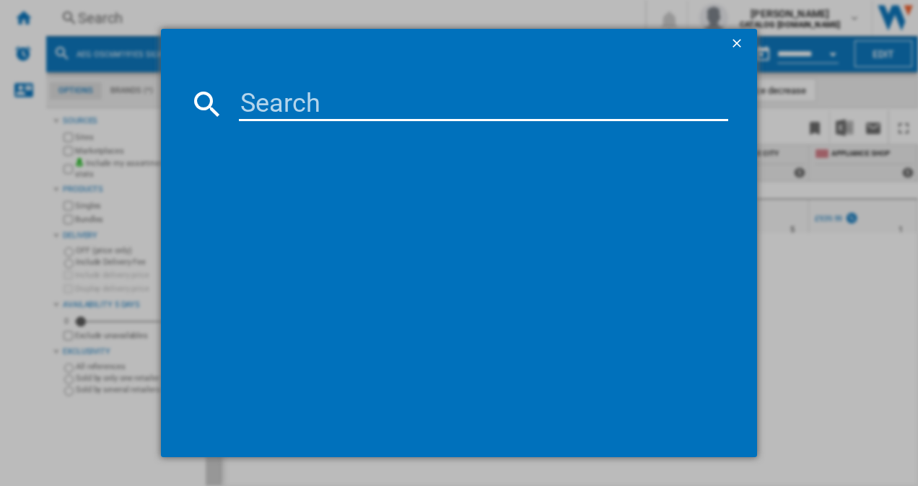
paste input "NSC7G752ES"
type input "NSC7G752ES"
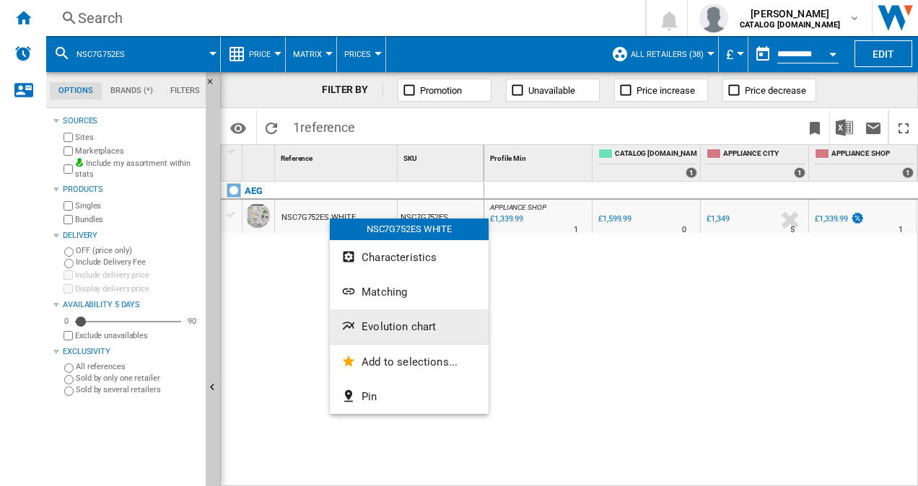
click at [404, 330] on span "Evolution chart" at bounding box center [399, 326] width 74 height 13
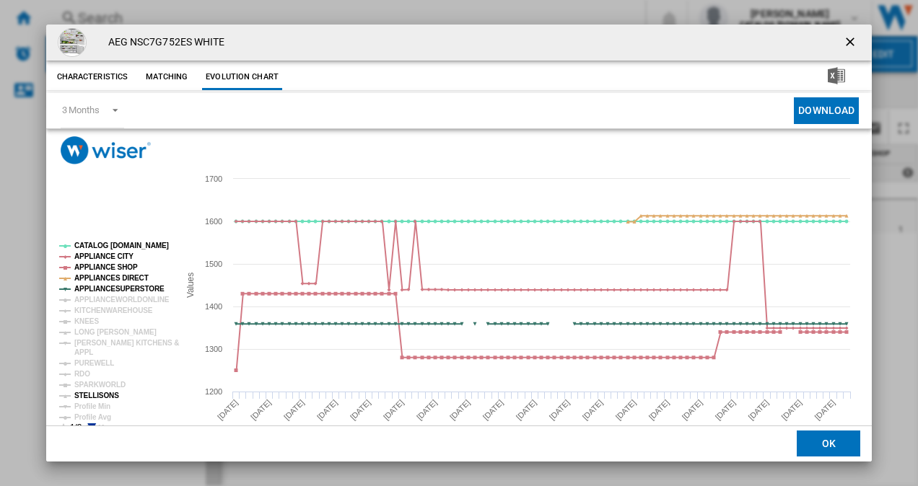
click at [94, 393] on tspan "STELLISONS" at bounding box center [96, 396] width 45 height 8
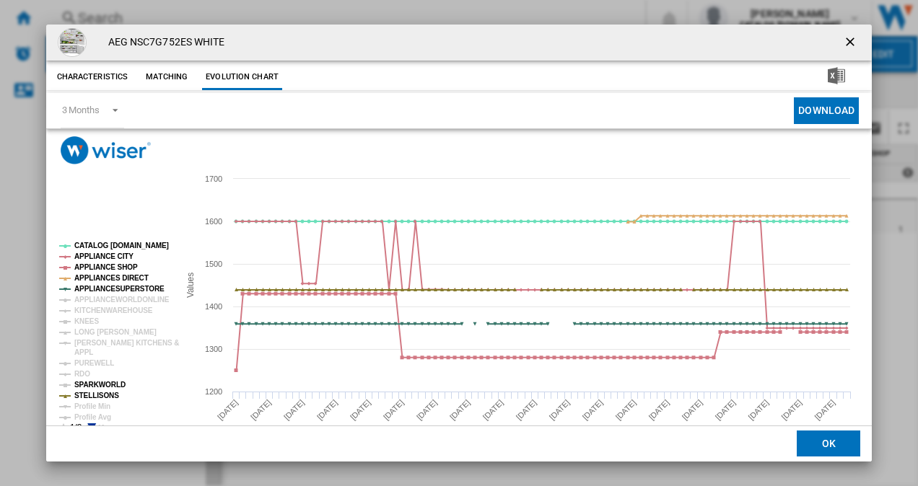
click at [88, 387] on tspan "SPARKWORLD" at bounding box center [99, 385] width 51 height 8
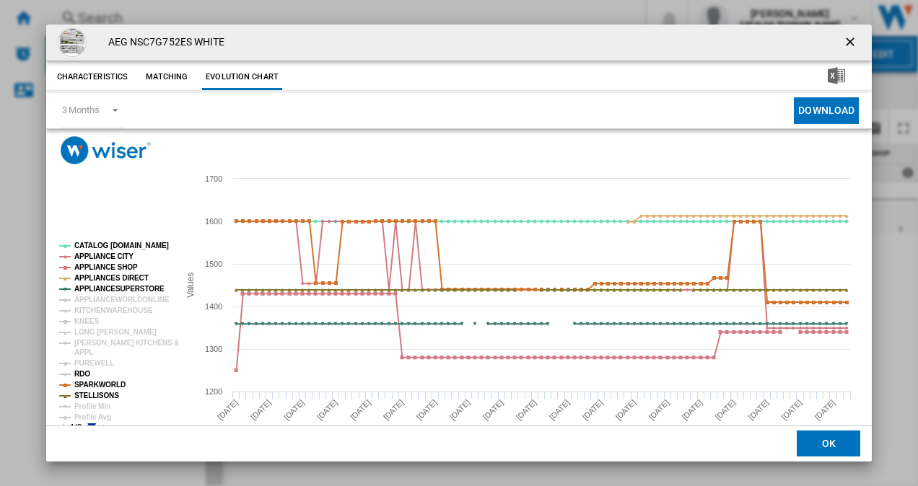
click at [84, 375] on tspan "RDO" at bounding box center [82, 374] width 16 height 8
click at [89, 362] on tspan "PUREWELL" at bounding box center [94, 363] width 40 height 8
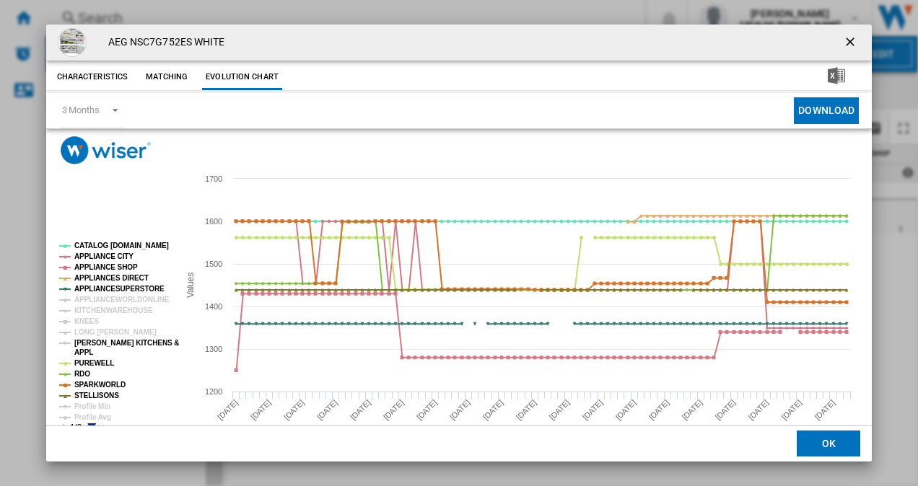
click at [89, 344] on tspan "[PERSON_NAME] KITCHENS &" at bounding box center [126, 343] width 105 height 8
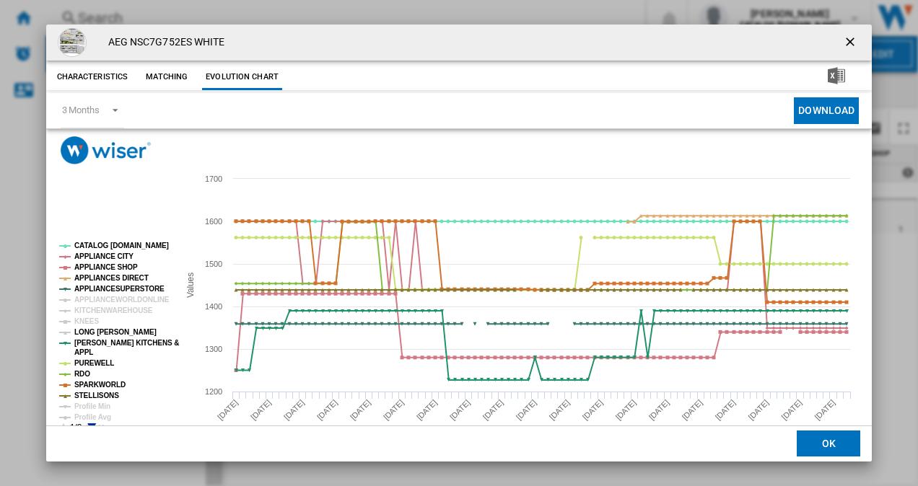
click at [100, 333] on tspan "LONG [PERSON_NAME]" at bounding box center [115, 332] width 82 height 8
click at [90, 319] on tspan "KNEES" at bounding box center [86, 322] width 25 height 8
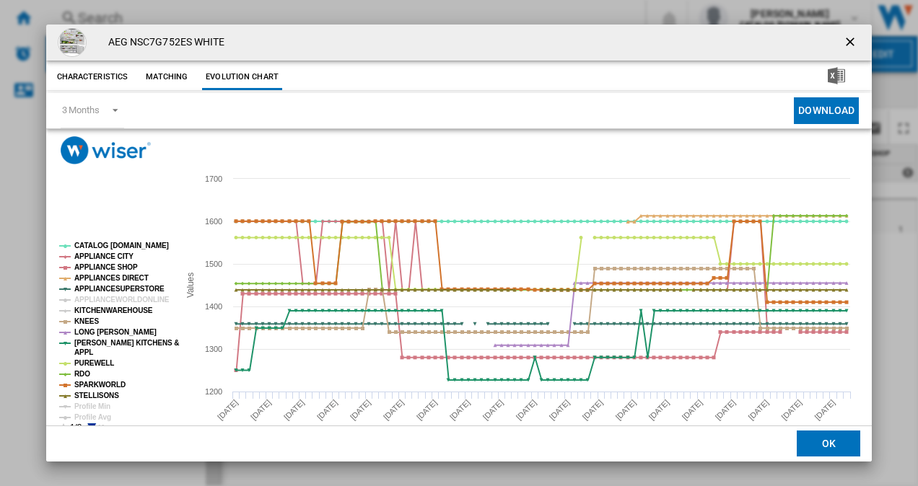
click at [105, 312] on tspan "KITCHENWAREHOUSE" at bounding box center [113, 311] width 79 height 8
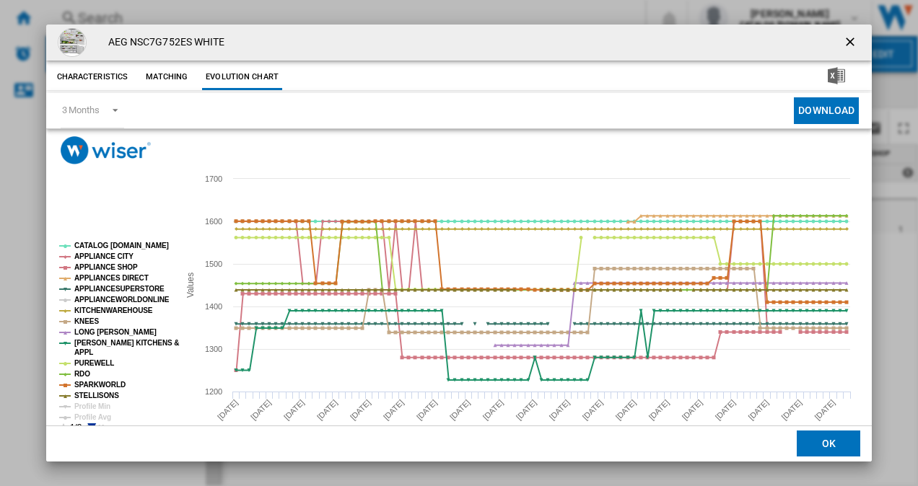
click at [123, 297] on tspan "APPLIANCEWORLDONLINE" at bounding box center [121, 300] width 95 height 8
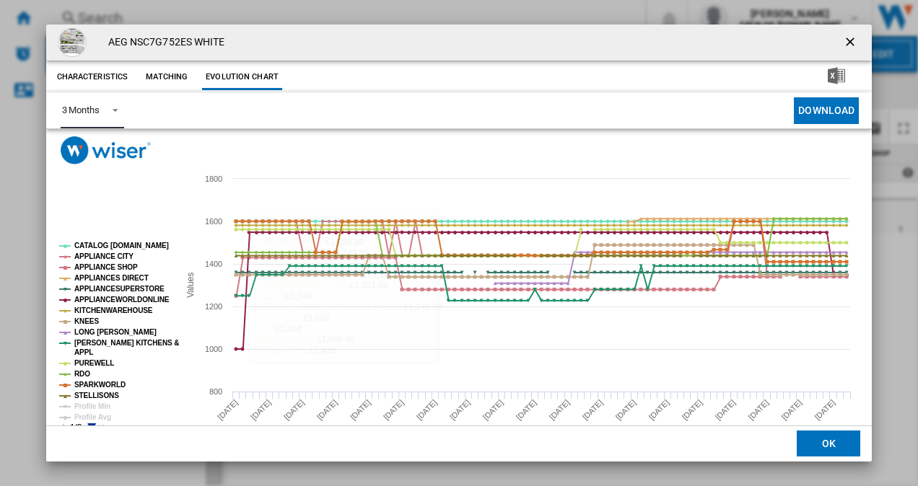
click at [88, 107] on div "3 Months" at bounding box center [81, 110] width 38 height 11
click at [107, 149] on md-option "6 Months" at bounding box center [99, 145] width 98 height 35
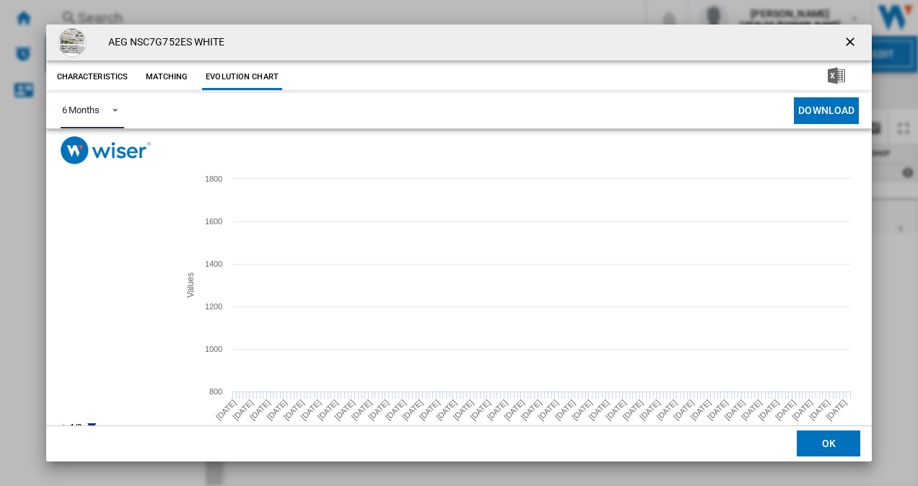
scroll to position [27, 0]
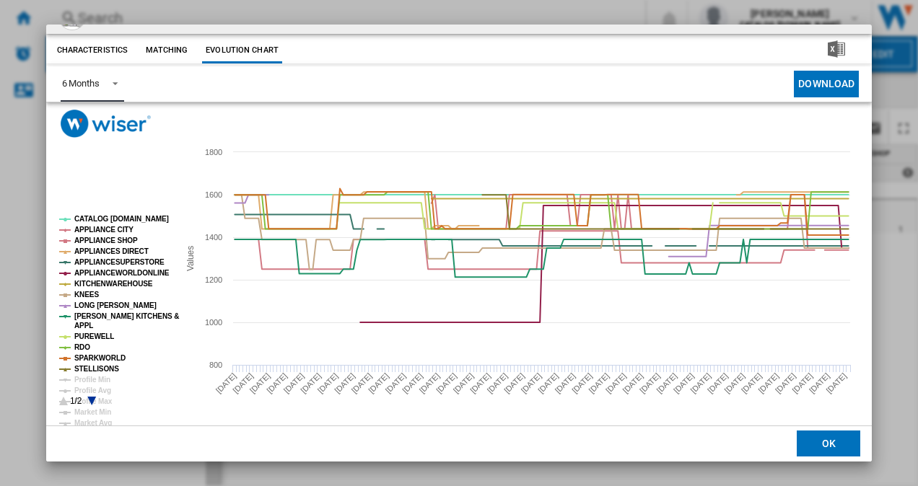
click at [92, 400] on icon "Product popup" at bounding box center [91, 401] width 9 height 9
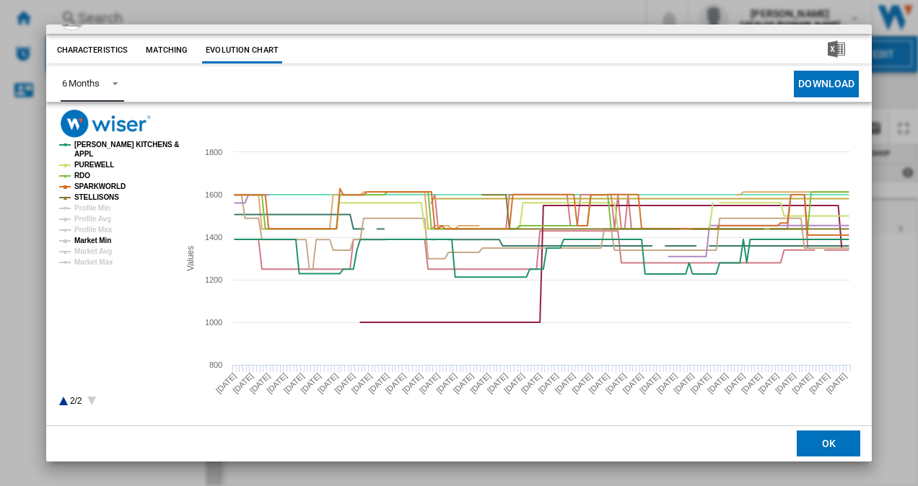
click at [99, 237] on tspan "Market Min" at bounding box center [92, 241] width 37 height 8
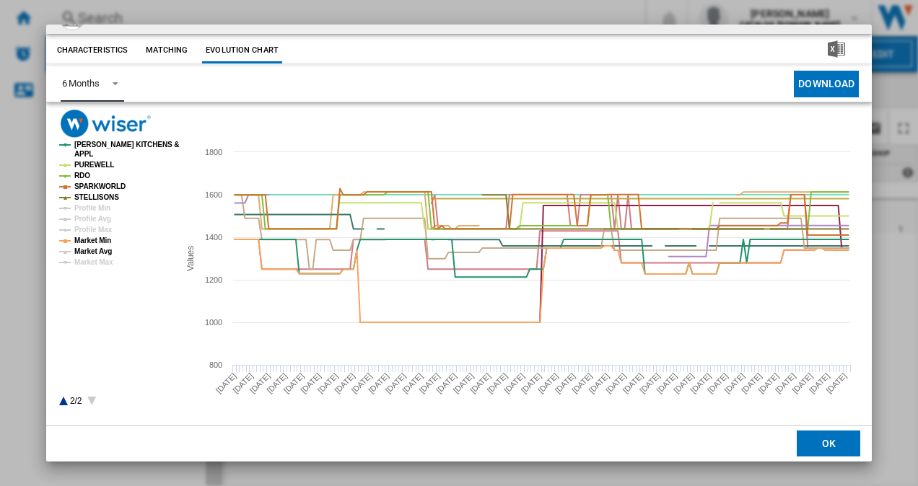
click at [100, 251] on tspan "Market Avg" at bounding box center [93, 252] width 38 height 8
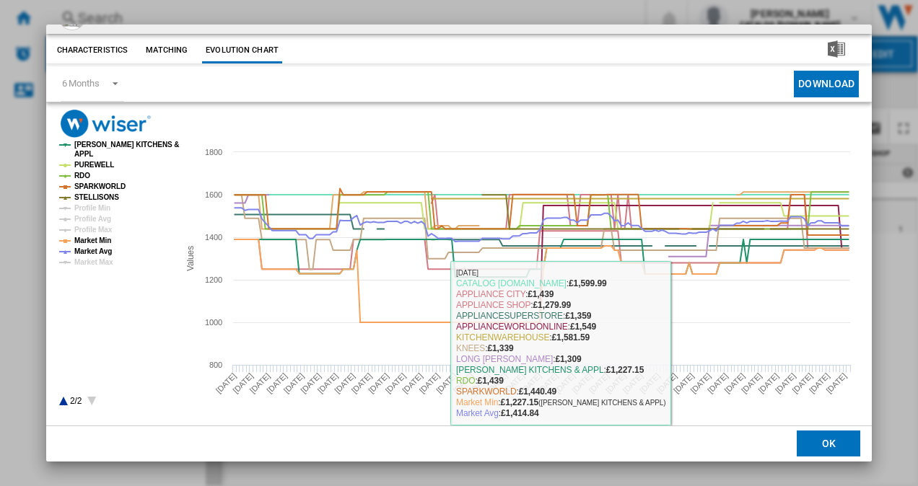
click at [823, 442] on button "OK" at bounding box center [829, 445] width 64 height 26
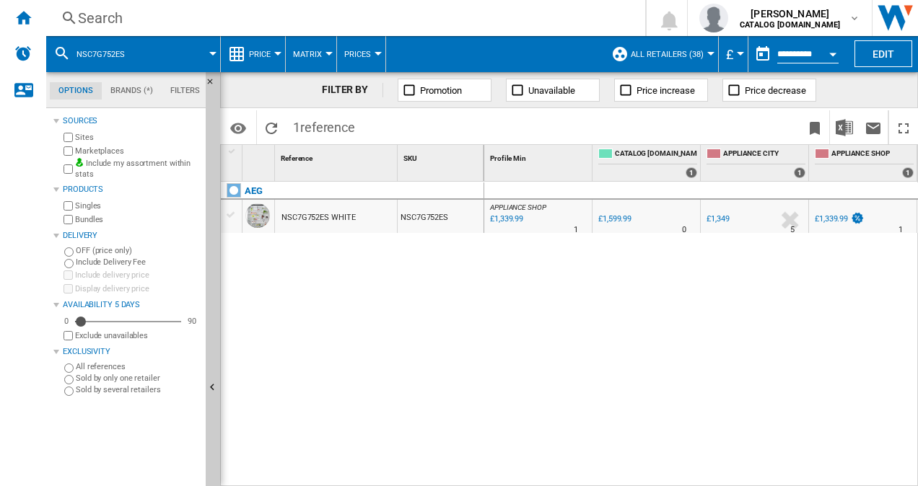
click at [255, 25] on div "Search" at bounding box center [343, 18] width 530 height 20
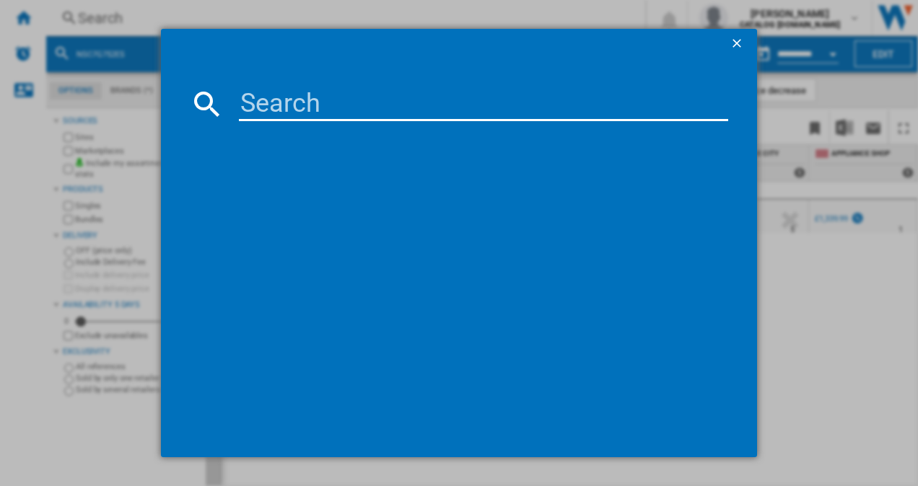
click at [274, 108] on input at bounding box center [484, 104] width 490 height 35
type input "KBN96NSE1G"
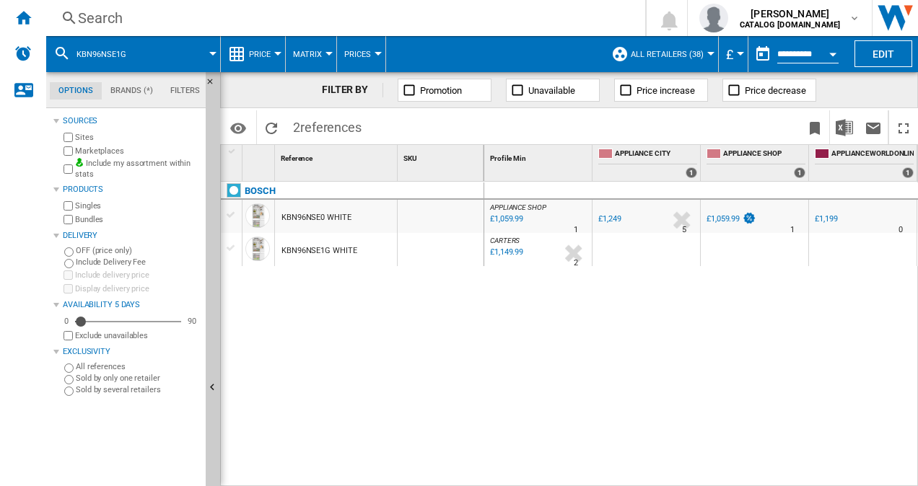
click at [326, 216] on div "KBN96NSE0 WHITE" at bounding box center [316, 217] width 70 height 33
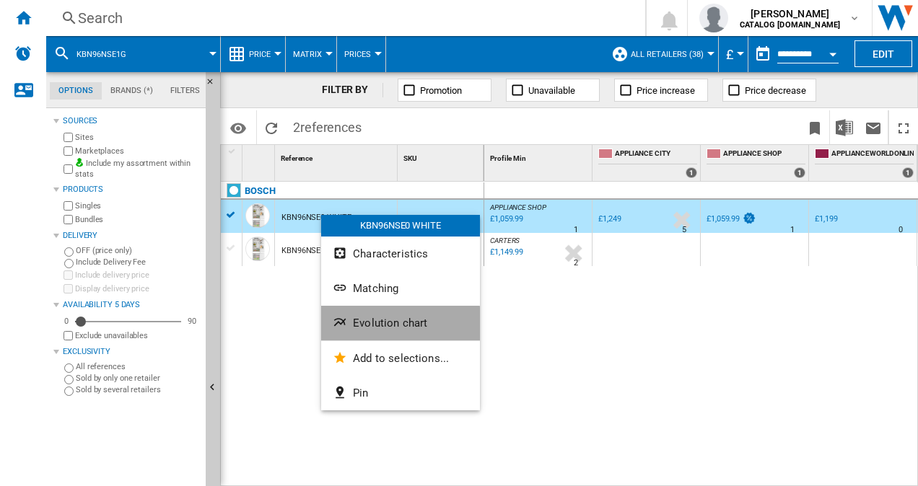
click at [400, 325] on span "Evolution chart" at bounding box center [390, 323] width 74 height 13
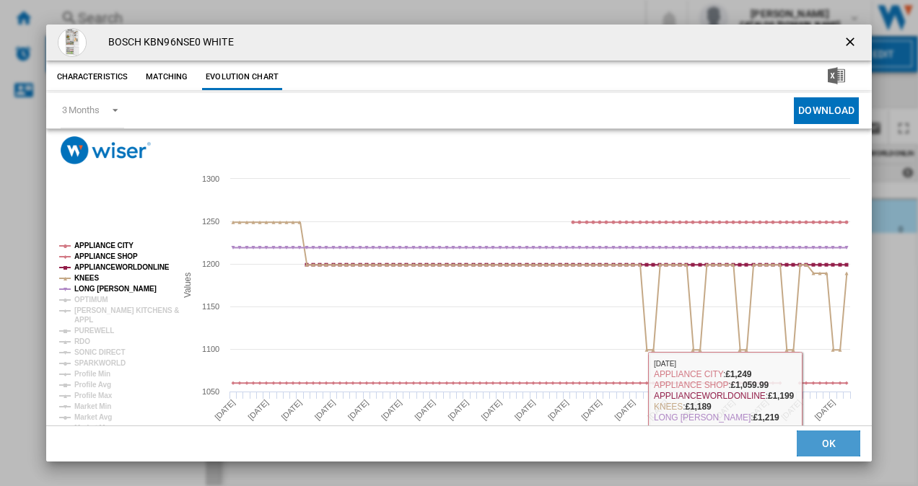
click at [817, 440] on button "OK" at bounding box center [829, 445] width 64 height 26
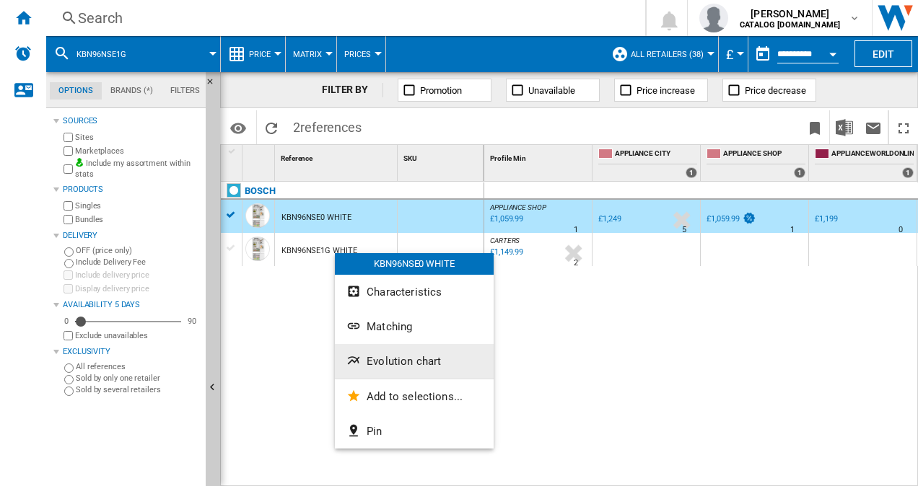
click at [416, 361] on span "Evolution chart" at bounding box center [404, 361] width 74 height 13
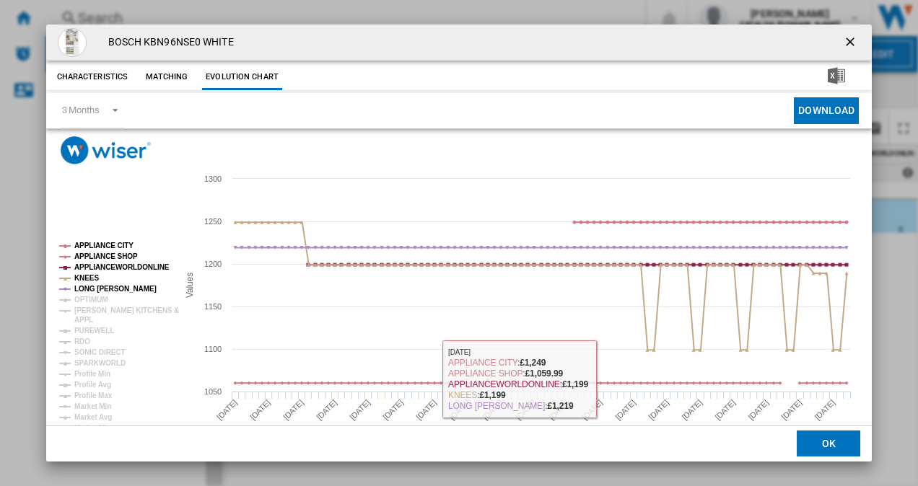
click at [822, 442] on button "OK" at bounding box center [829, 445] width 64 height 26
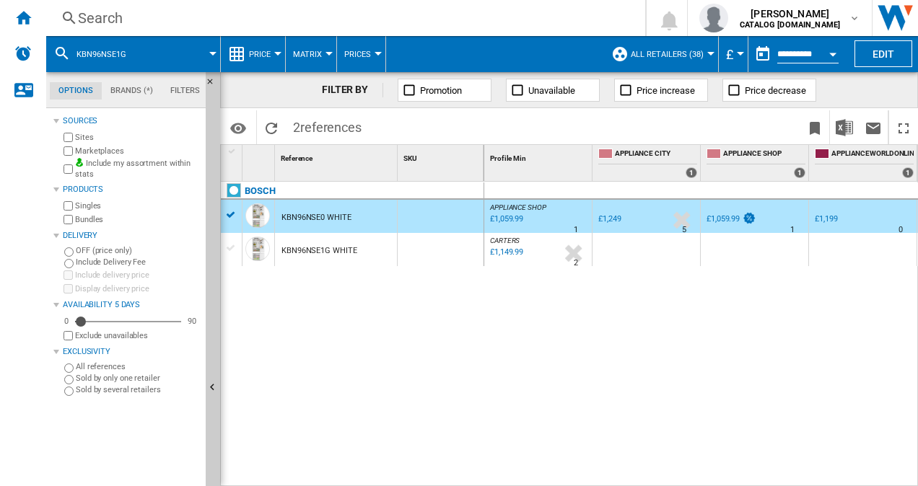
click at [329, 244] on div "KBN96NSE1G WHITE" at bounding box center [318, 251] width 75 height 33
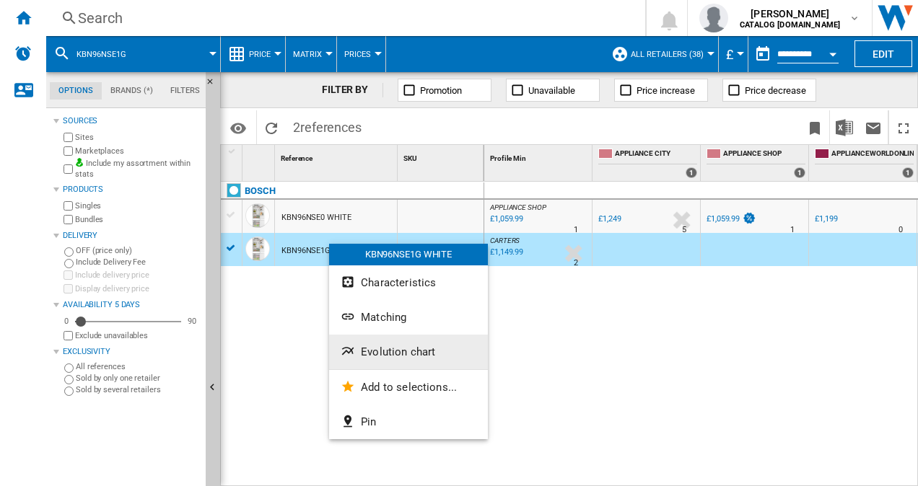
click at [404, 341] on button "Evolution chart" at bounding box center [408, 352] width 159 height 35
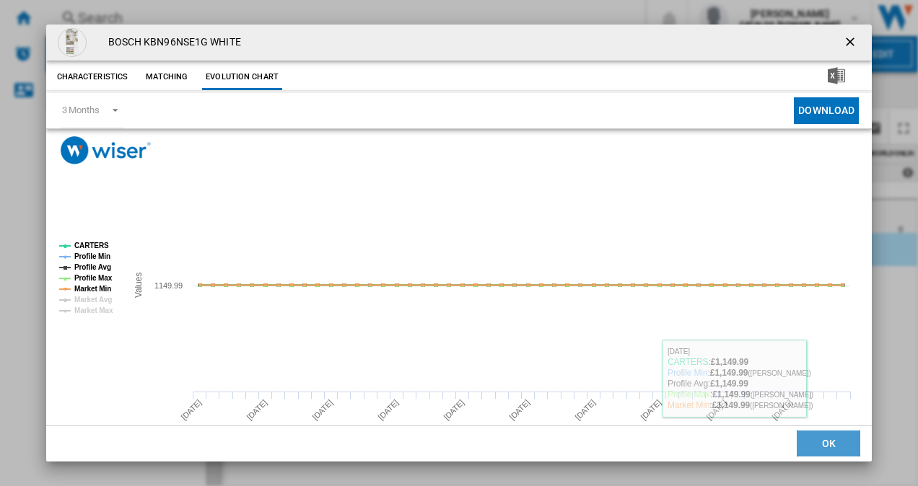
click at [812, 450] on button "OK" at bounding box center [829, 445] width 64 height 26
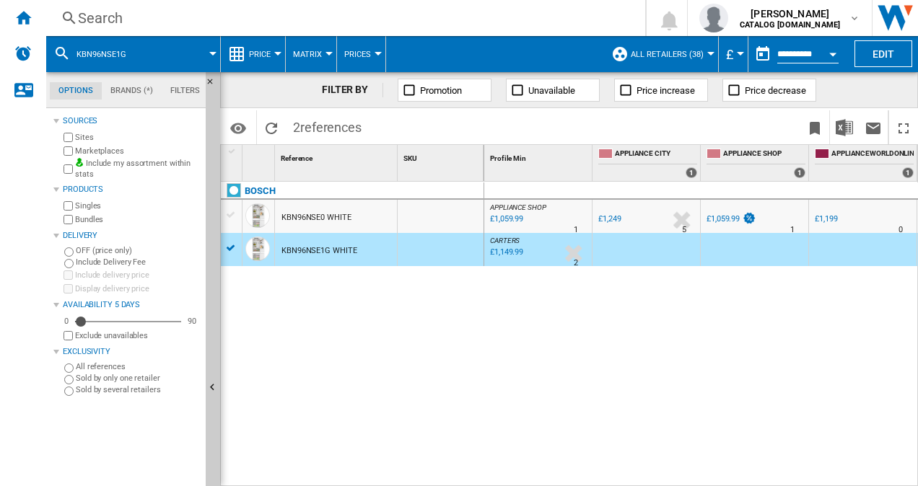
click at [319, 212] on div "KBN96NSE0 WHITE" at bounding box center [316, 217] width 70 height 33
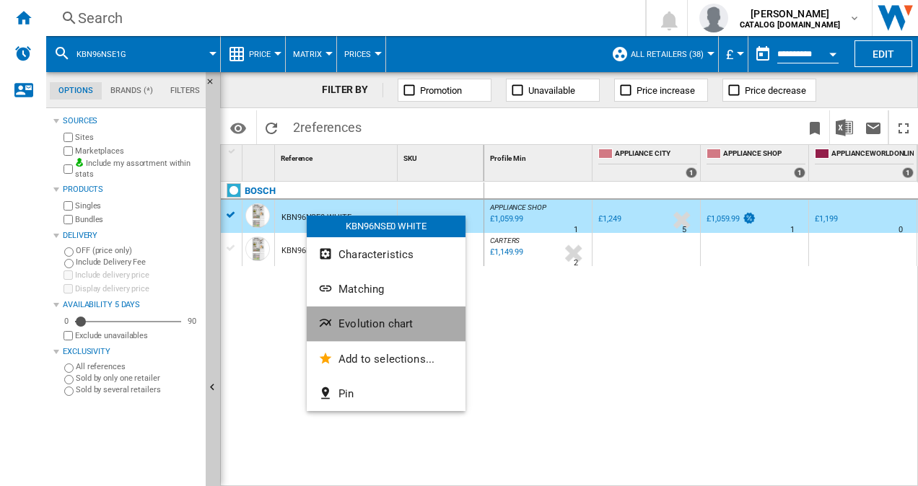
click at [377, 322] on span "Evolution chart" at bounding box center [375, 324] width 74 height 13
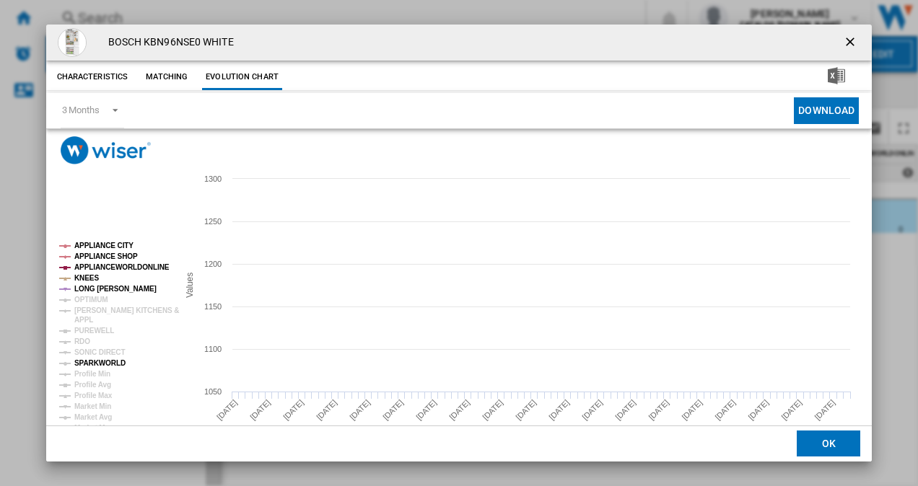
click at [94, 363] on tspan "SPARKWORLD" at bounding box center [99, 363] width 51 height 8
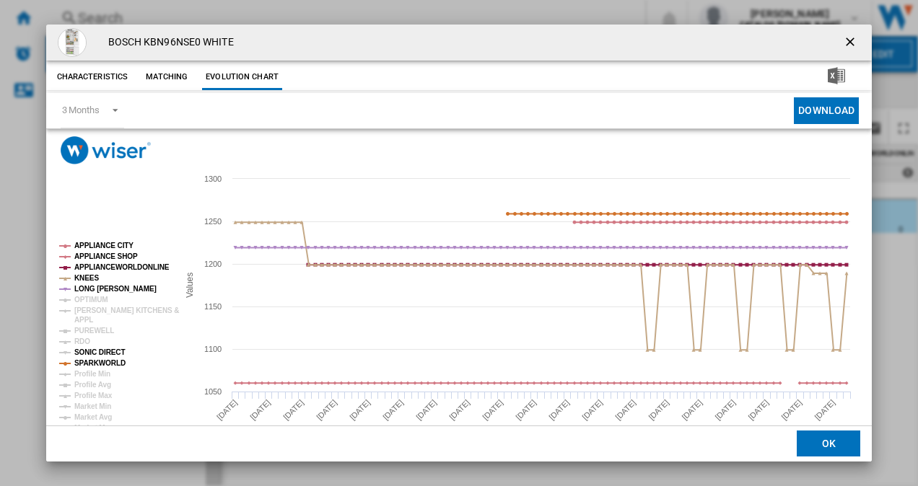
click at [89, 352] on tspan "SONIC DIRECT" at bounding box center [99, 353] width 51 height 8
click at [84, 344] on tspan "RDO" at bounding box center [82, 342] width 16 height 8
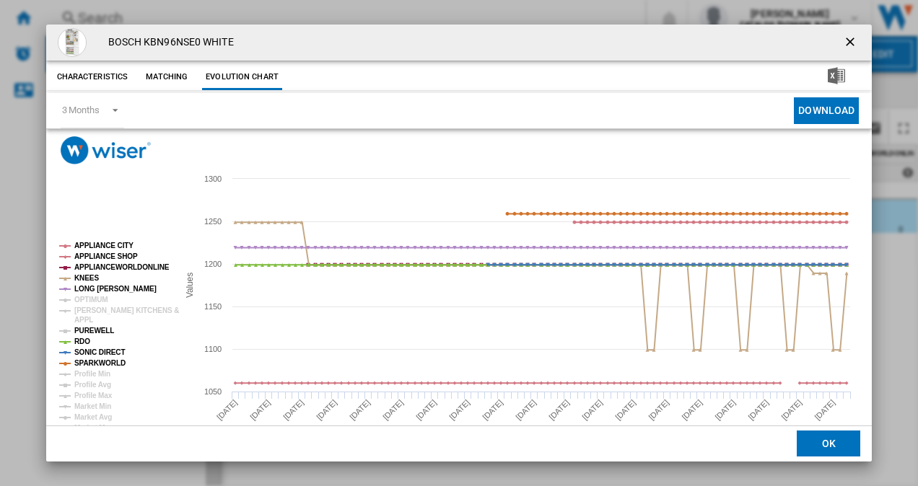
click at [92, 328] on tspan "PUREWELL" at bounding box center [94, 331] width 40 height 8
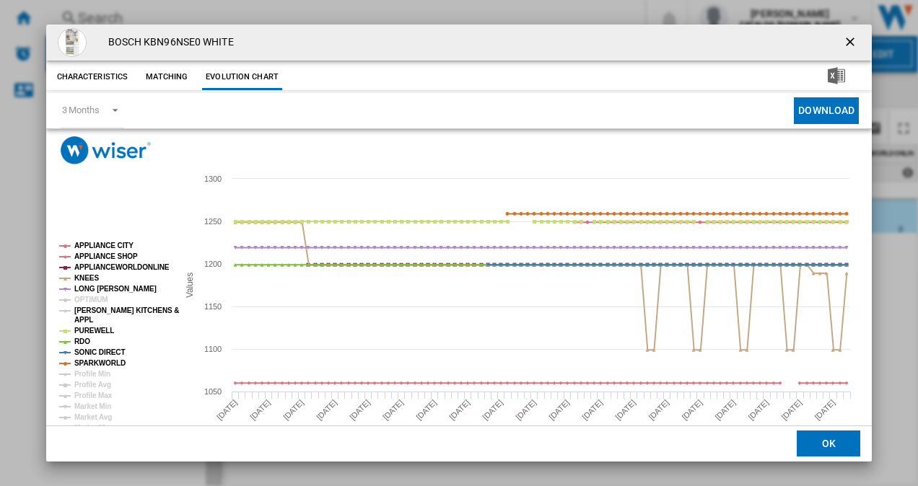
click at [87, 313] on tspan "[PERSON_NAME] KITCHENS &" at bounding box center [126, 311] width 105 height 8
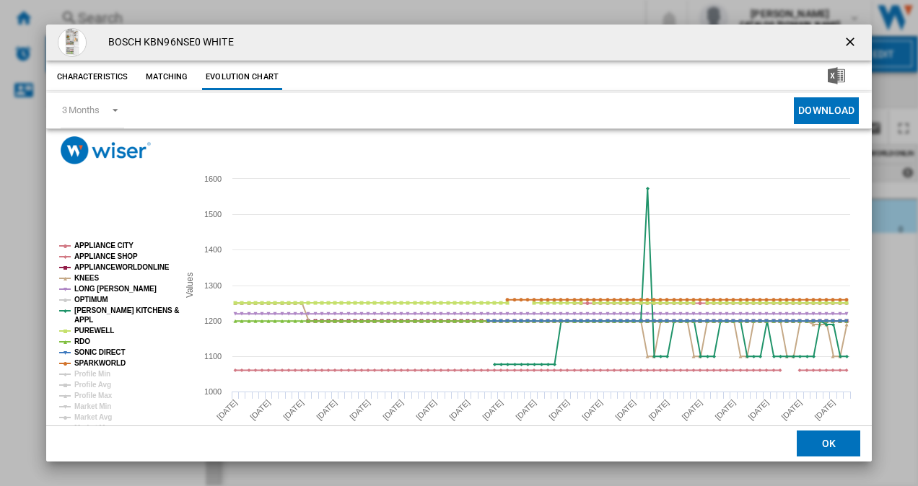
click at [93, 296] on tspan "OPTIMUM" at bounding box center [91, 300] width 34 height 8
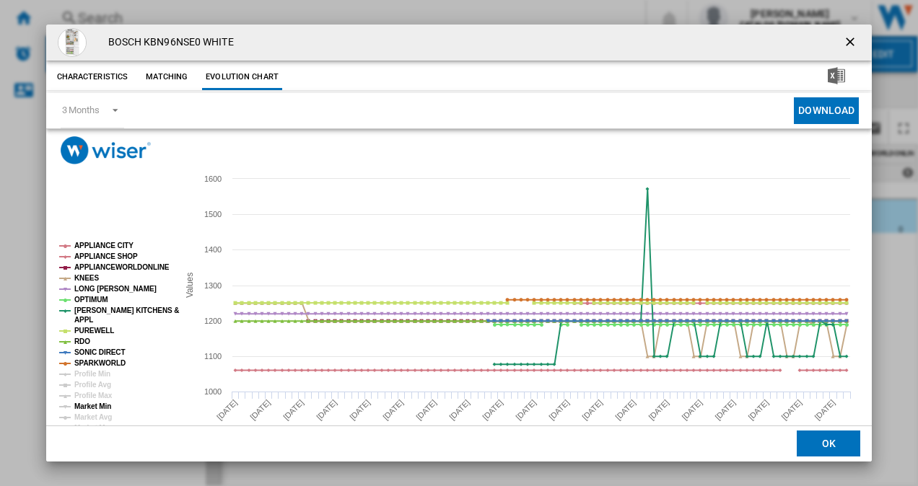
click at [92, 403] on tspan "Market Min" at bounding box center [92, 407] width 37 height 8
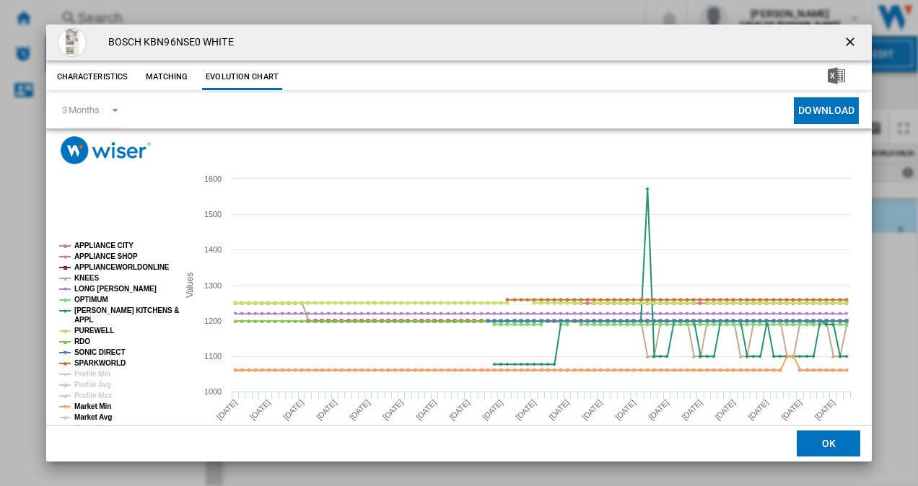
click at [94, 414] on tspan "Market Avg" at bounding box center [93, 418] width 38 height 8
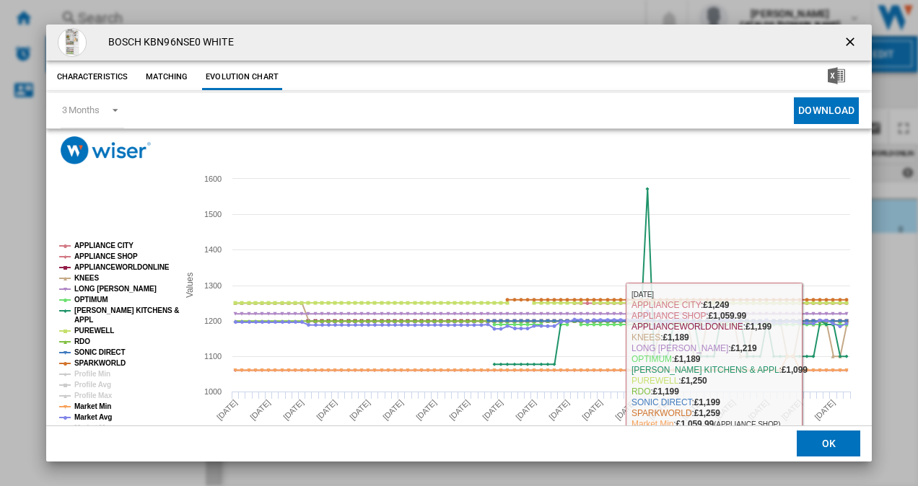
click at [811, 436] on button "OK" at bounding box center [829, 445] width 64 height 26
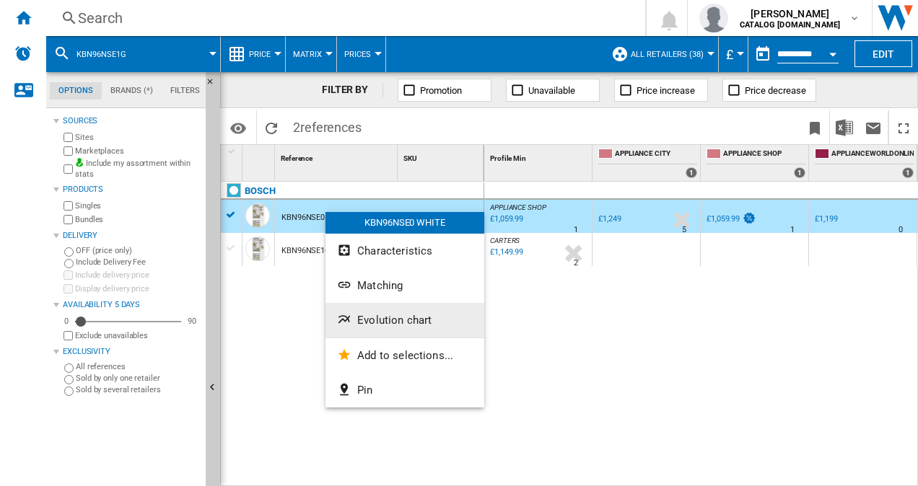
click at [425, 323] on span "Evolution chart" at bounding box center [394, 320] width 74 height 13
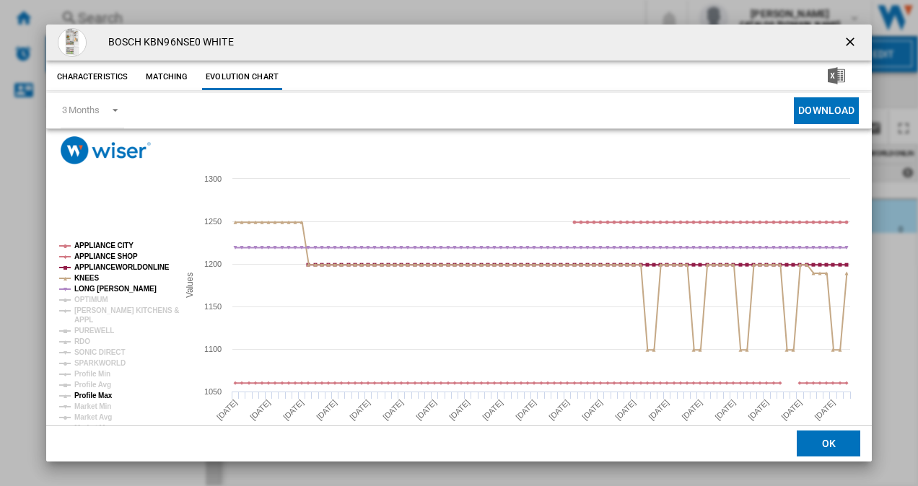
click at [94, 398] on tspan "Profile Max" at bounding box center [93, 396] width 38 height 8
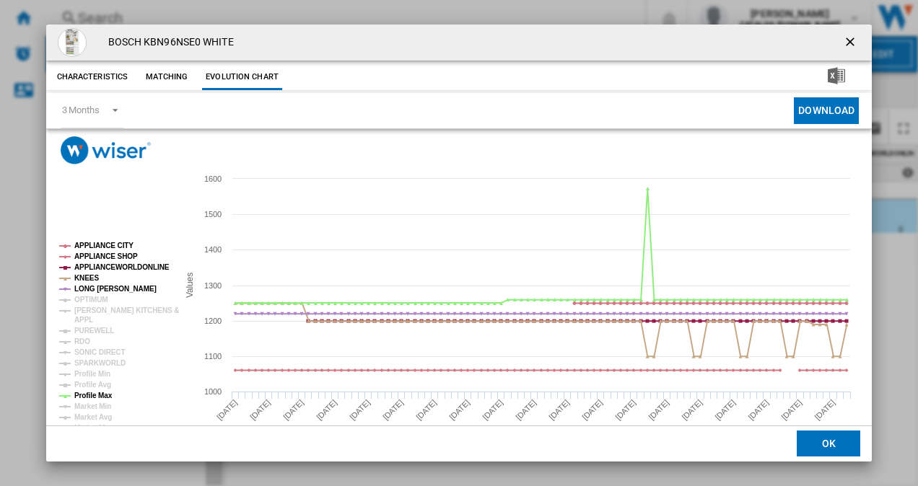
click at [94, 398] on tspan "Profile Max" at bounding box center [93, 396] width 38 height 8
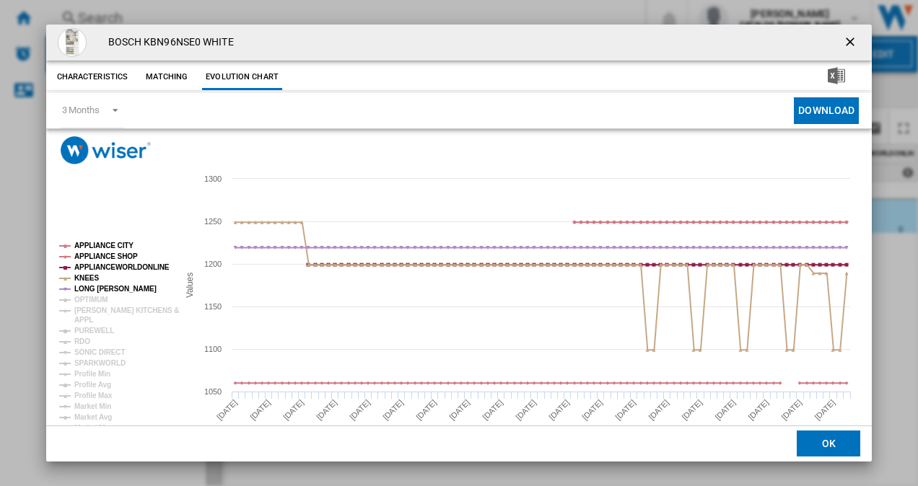
click at [94, 398] on tspan "Profile Max" at bounding box center [93, 396] width 38 height 8
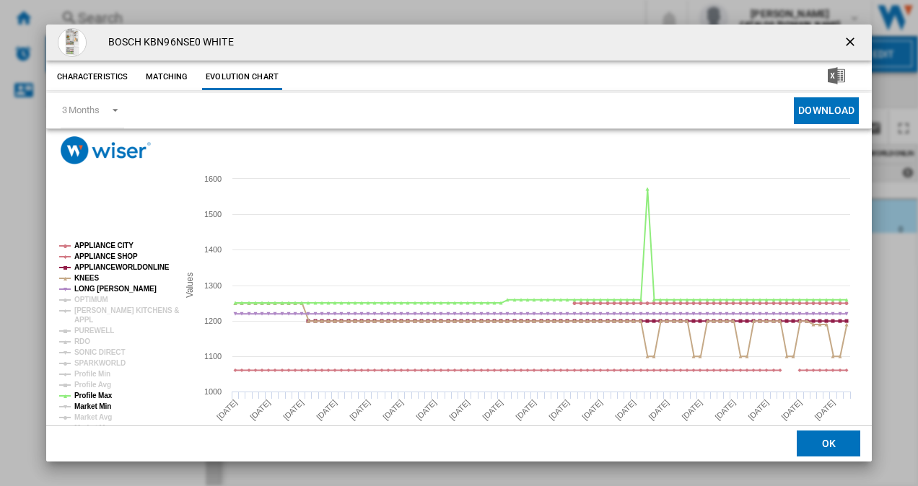
click at [95, 408] on tspan "Market Min" at bounding box center [92, 407] width 37 height 8
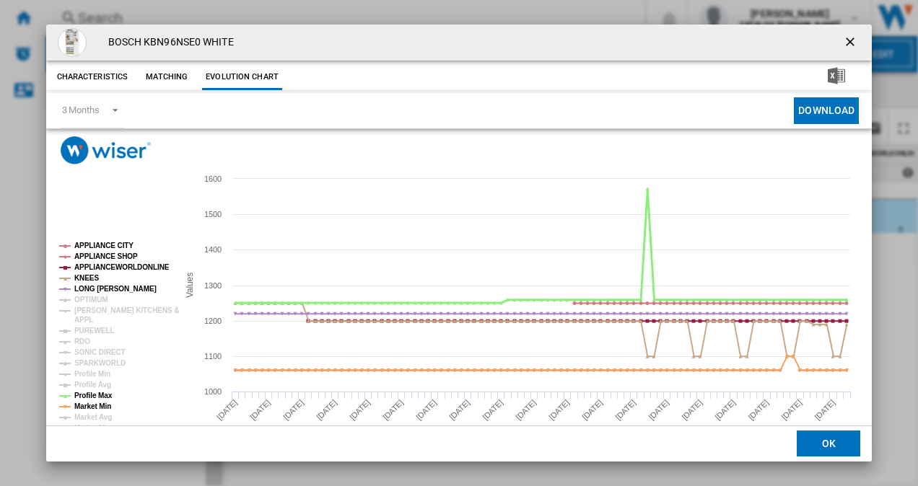
click at [98, 393] on tspan "Profile Max" at bounding box center [93, 396] width 38 height 8
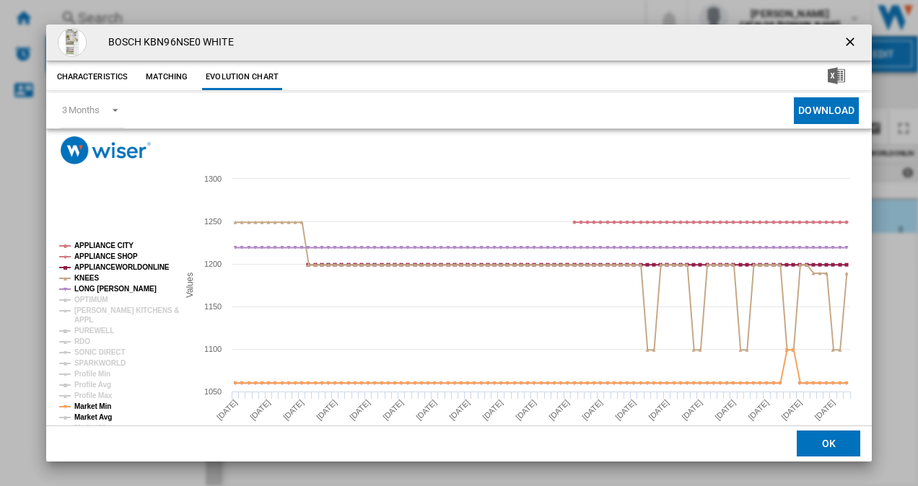
click at [92, 420] on tspan "Market Avg" at bounding box center [93, 418] width 38 height 8
